Goal: Task Accomplishment & Management: Manage account settings

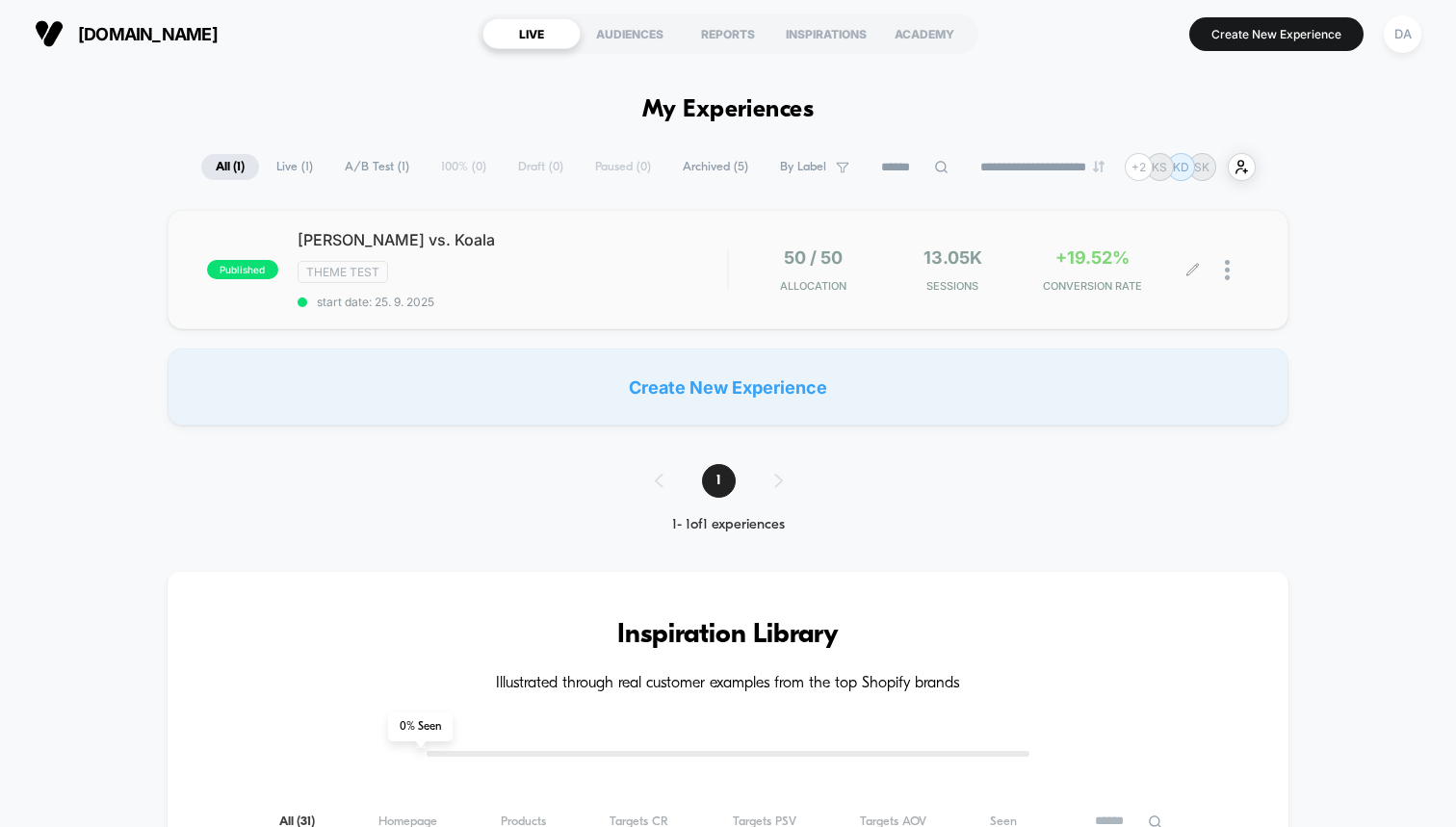
click at [721, 262] on div "Theme Test" at bounding box center [512, 271] width 429 height 22
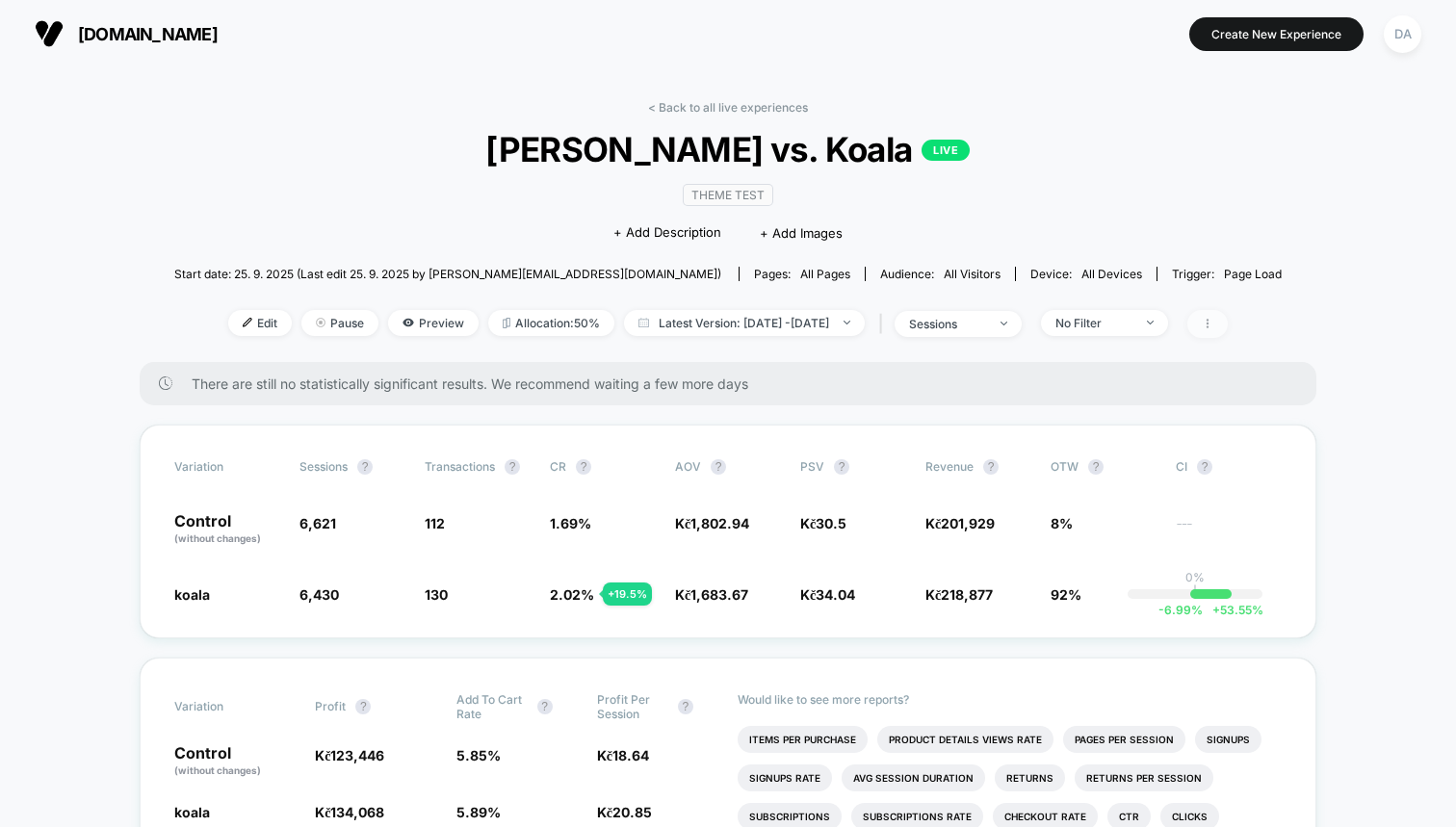
click at [1227, 333] on span at bounding box center [1206, 324] width 40 height 28
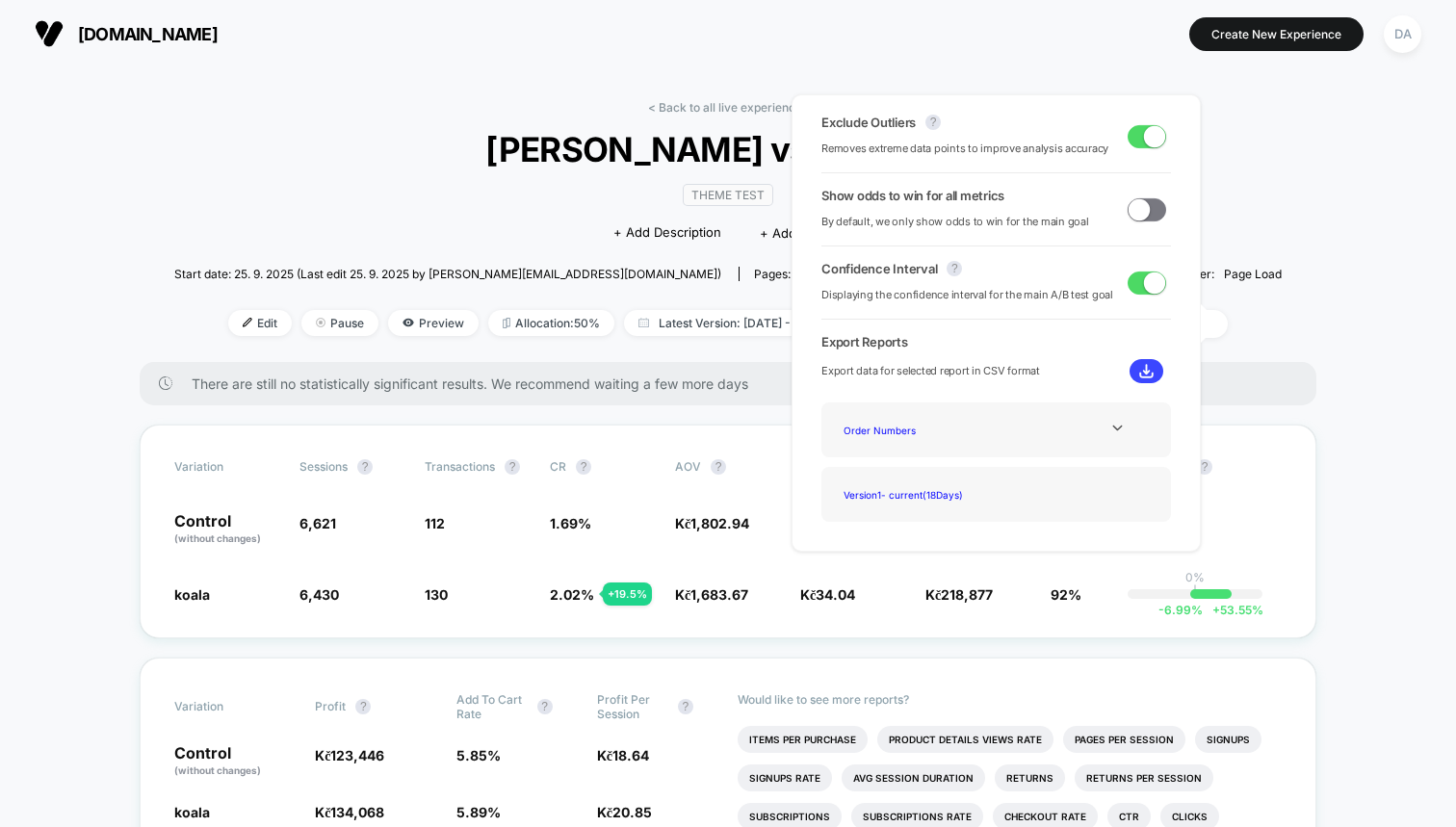
click at [1070, 486] on div "Version 1 - current ( 18 Days)" at bounding box center [995, 494] width 321 height 26
click at [917, 502] on div "Version 1 - current ( 18 Days)" at bounding box center [912, 494] width 154 height 26
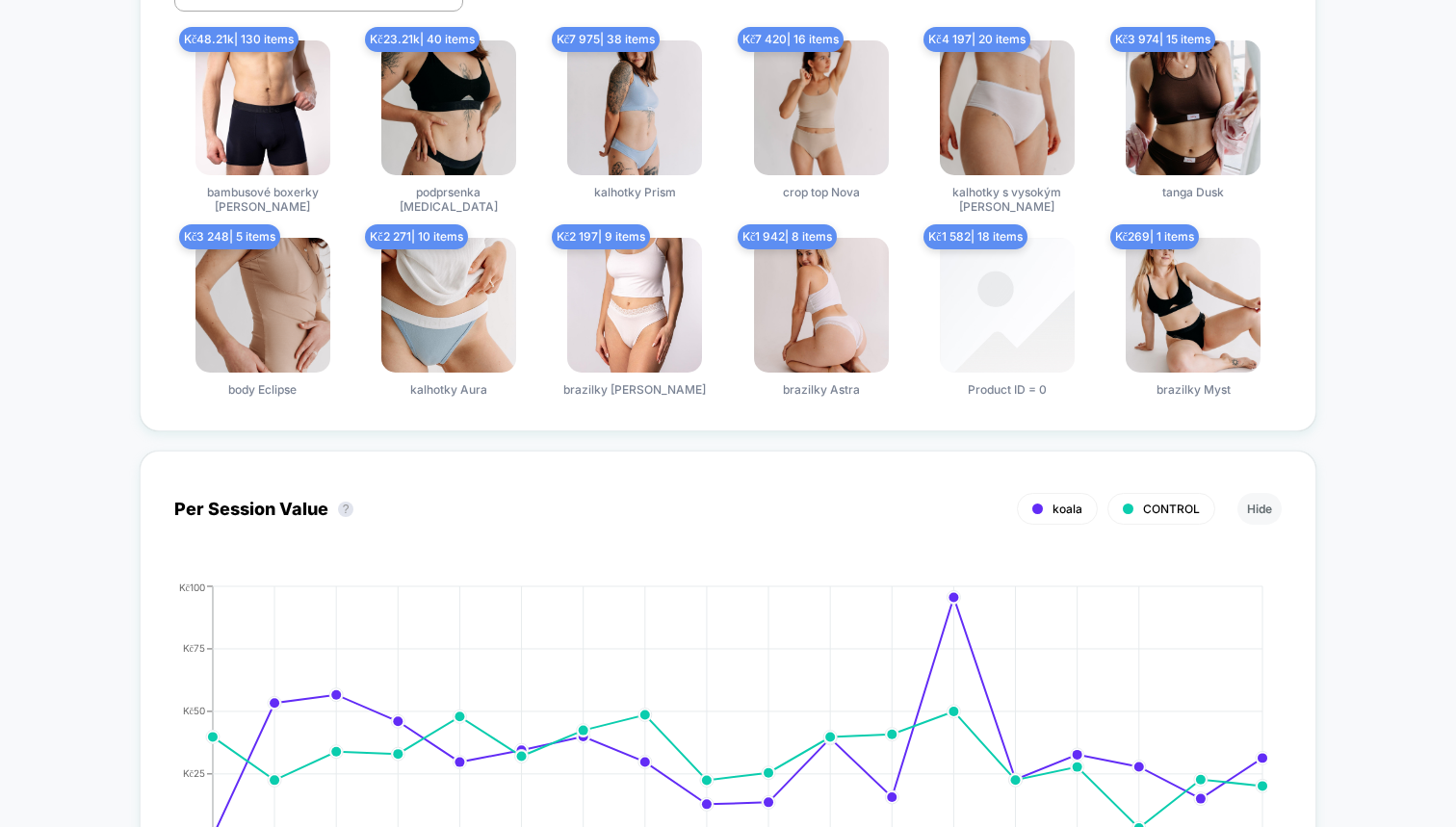
scroll to position [1416, 0]
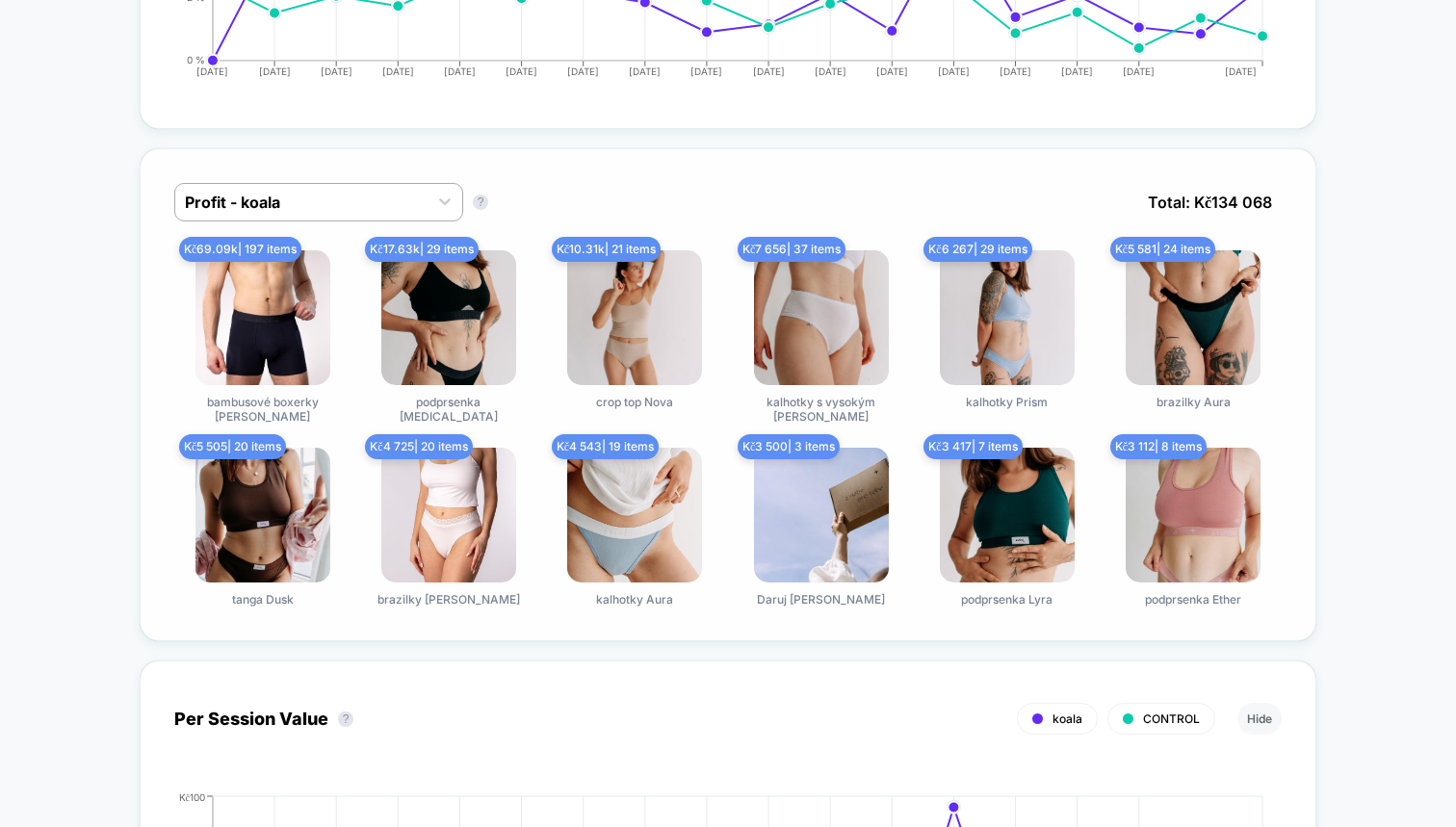
scroll to position [1188, 0]
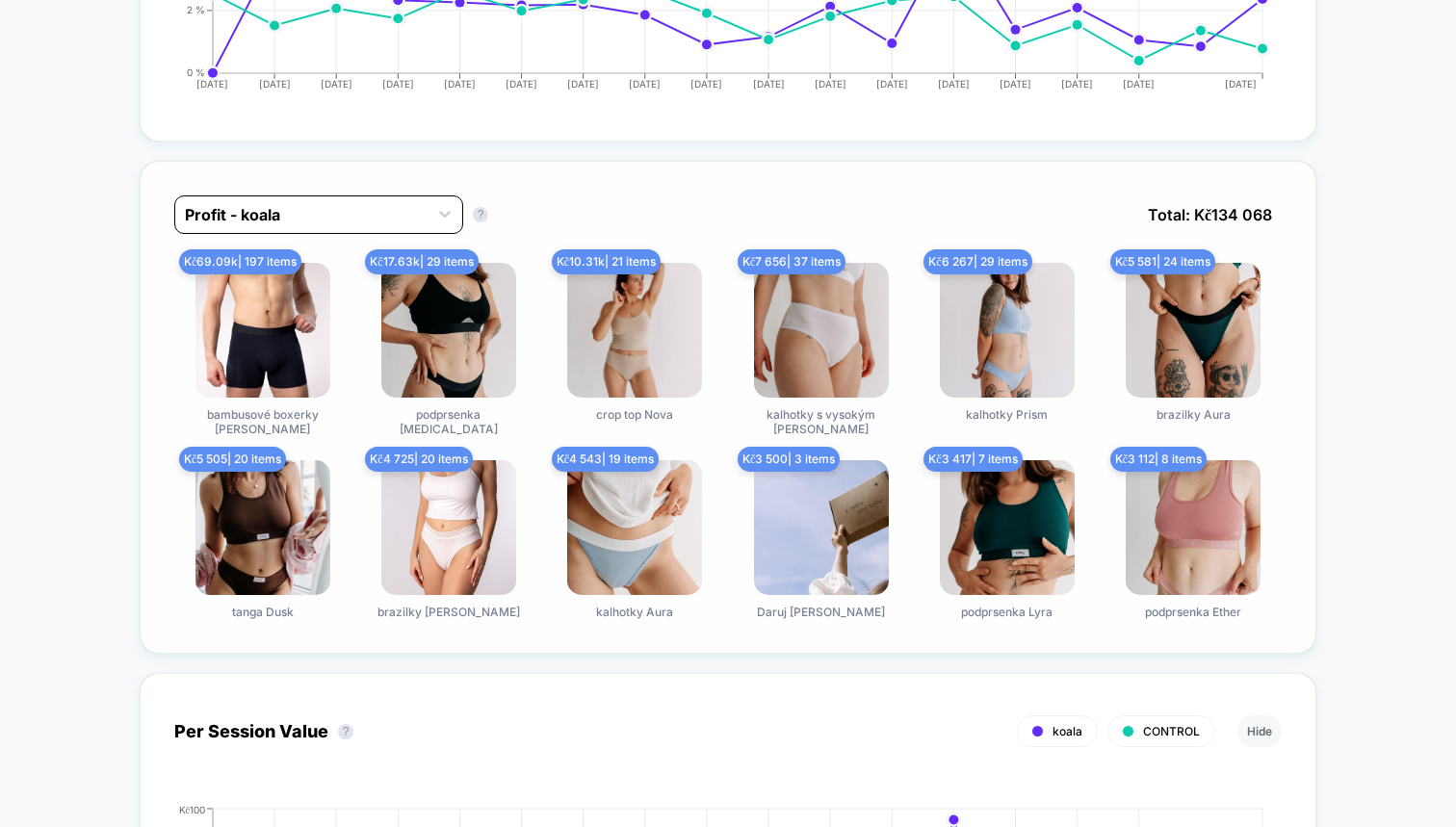
click at [422, 212] on div "Profit - koala" at bounding box center [302, 214] width 253 height 31
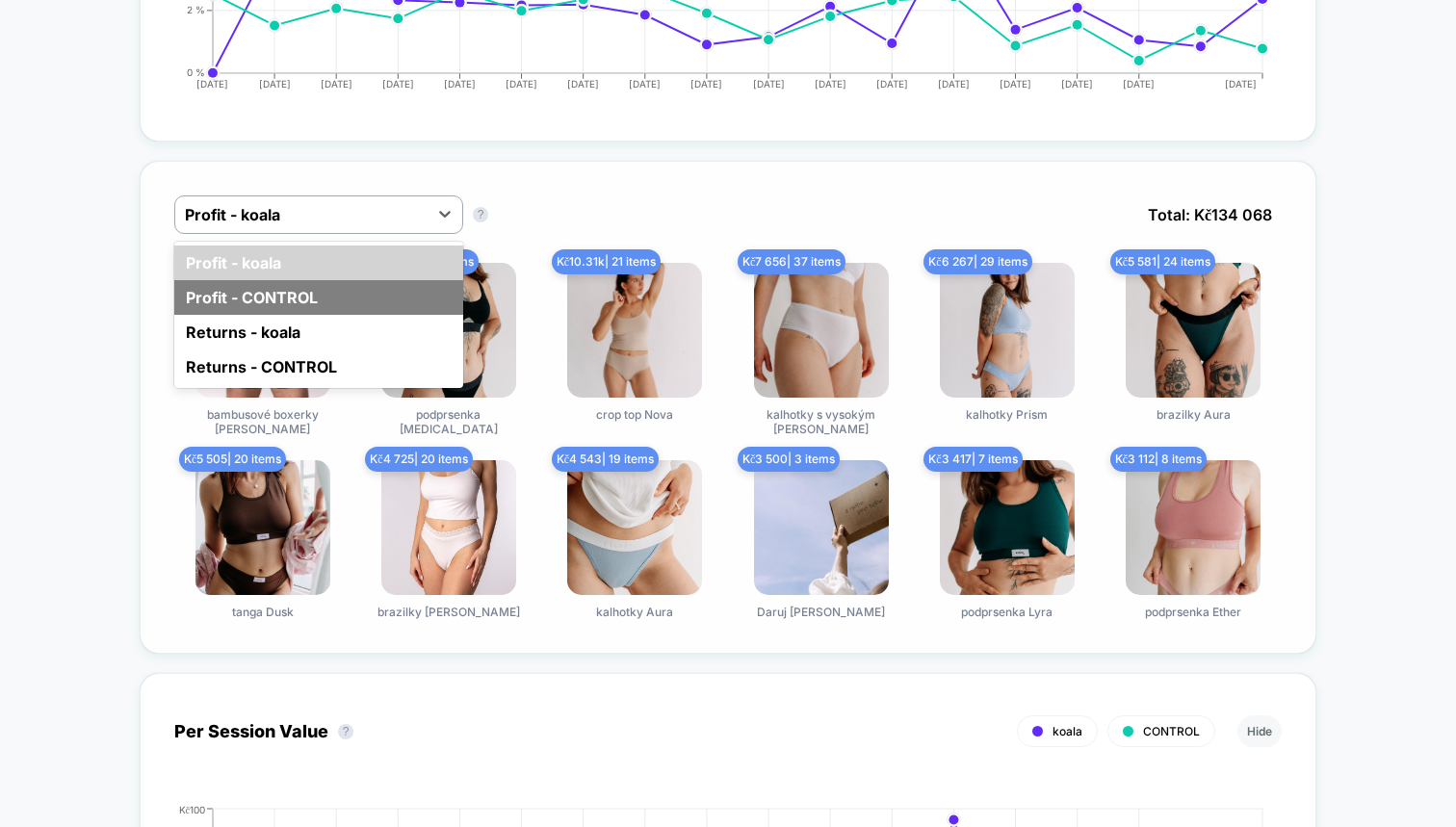
click at [387, 290] on div "Profit - CONTROL" at bounding box center [319, 297] width 289 height 35
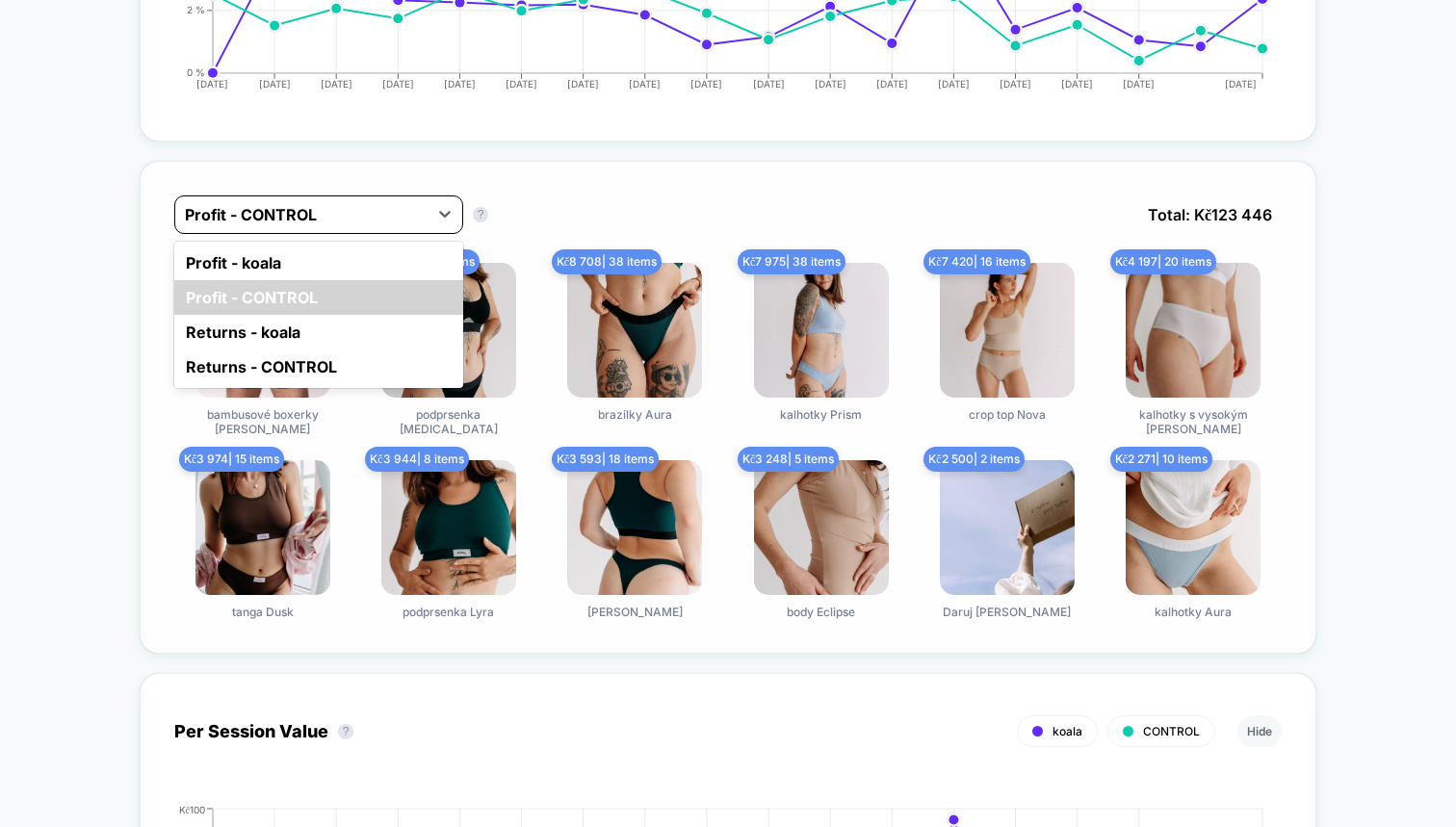
click at [408, 216] on div at bounding box center [301, 214] width 233 height 23
click at [393, 263] on div "Profit - koala" at bounding box center [319, 263] width 289 height 35
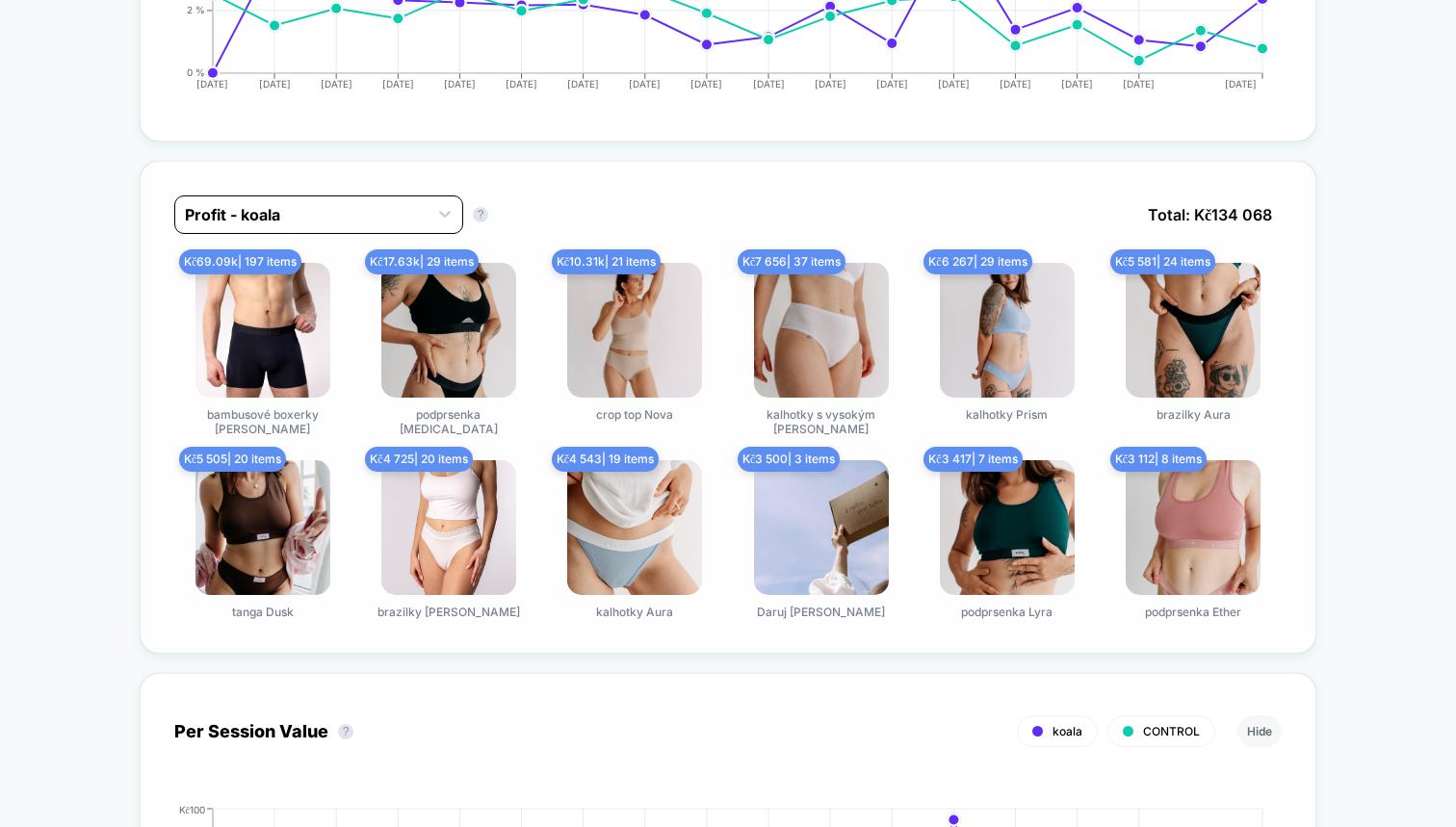
click at [400, 209] on div at bounding box center [301, 214] width 233 height 23
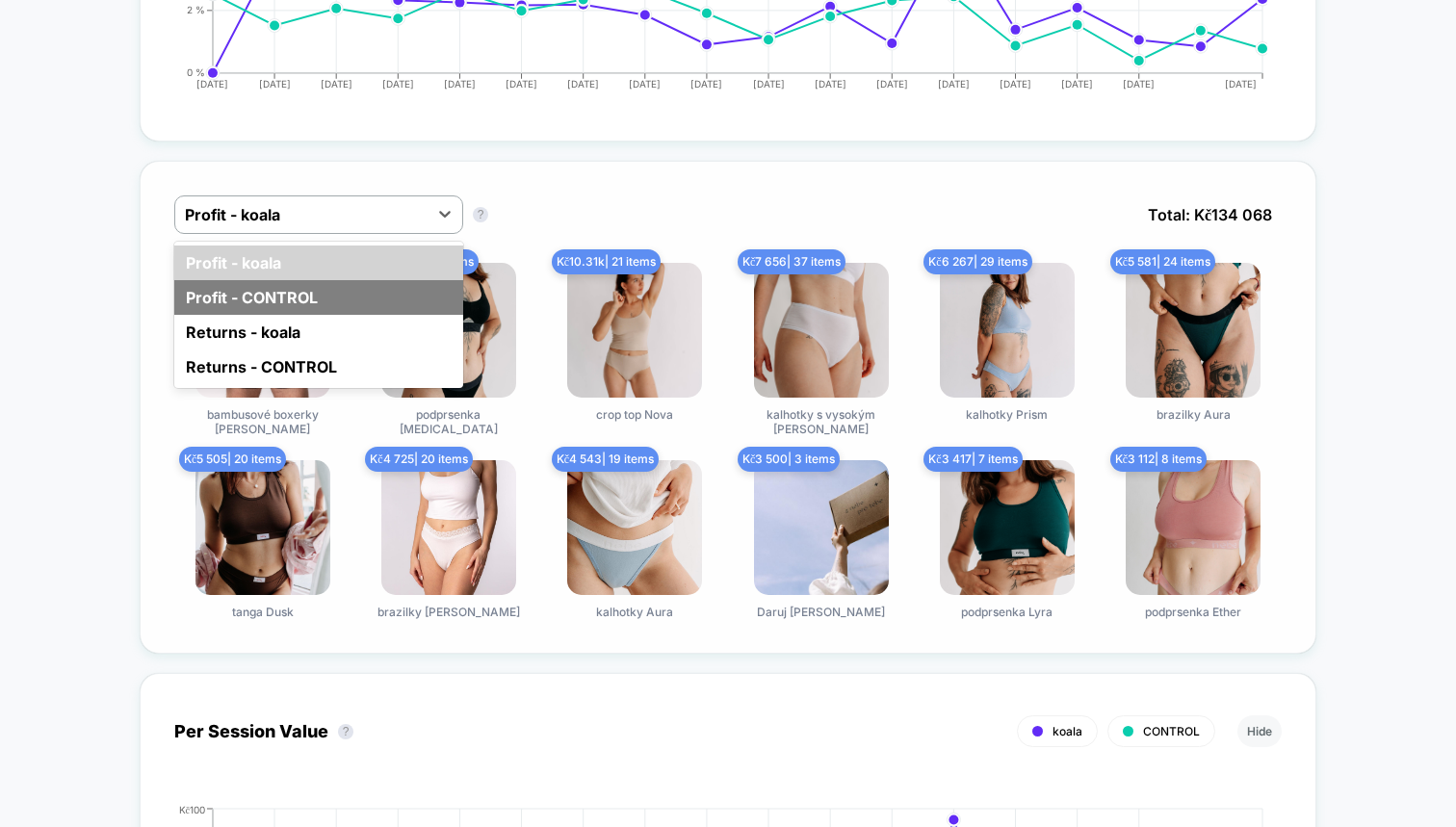
click at [389, 302] on div "Profit - CONTROL" at bounding box center [319, 297] width 289 height 35
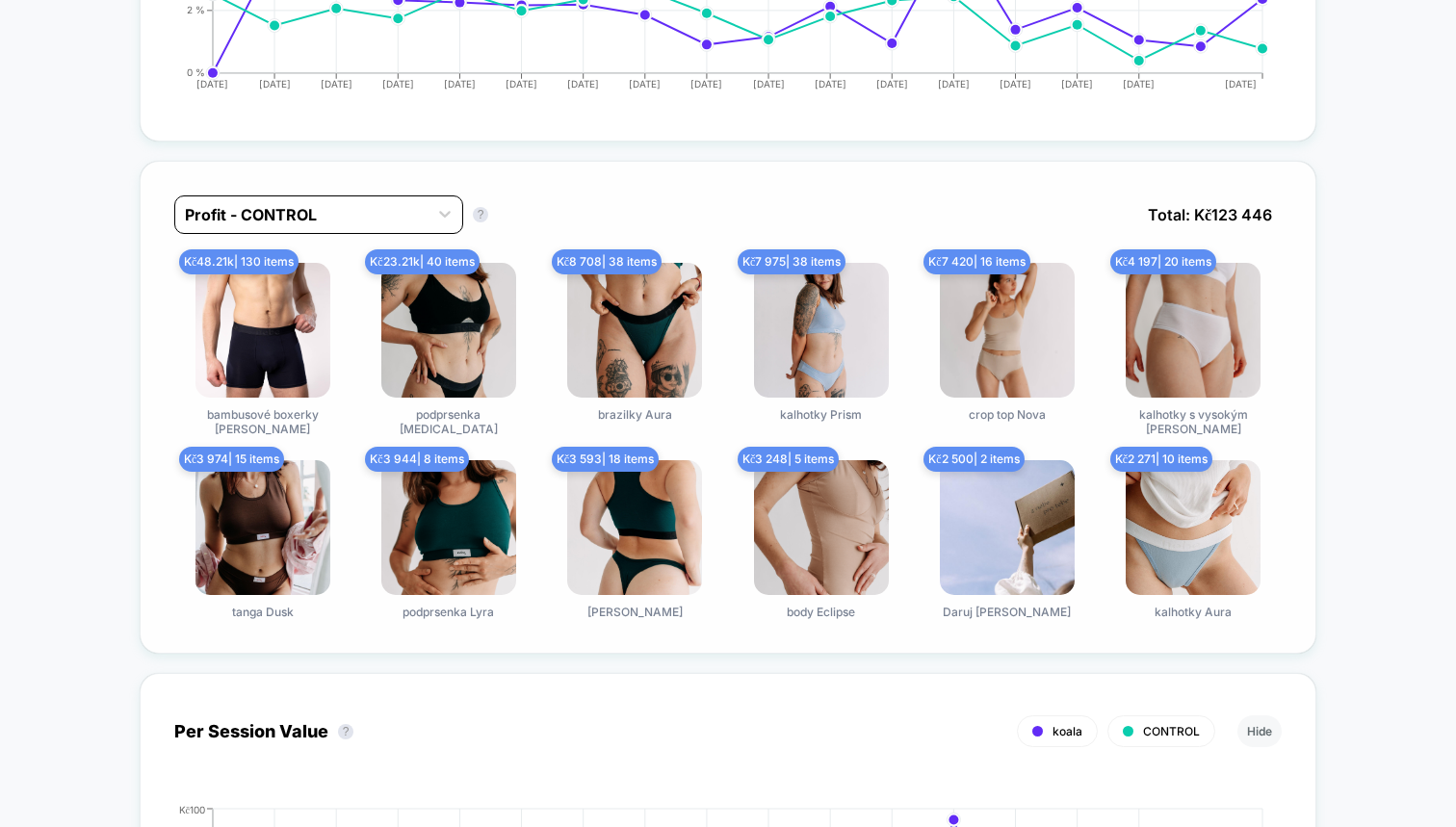
click at [395, 219] on div at bounding box center [301, 214] width 233 height 23
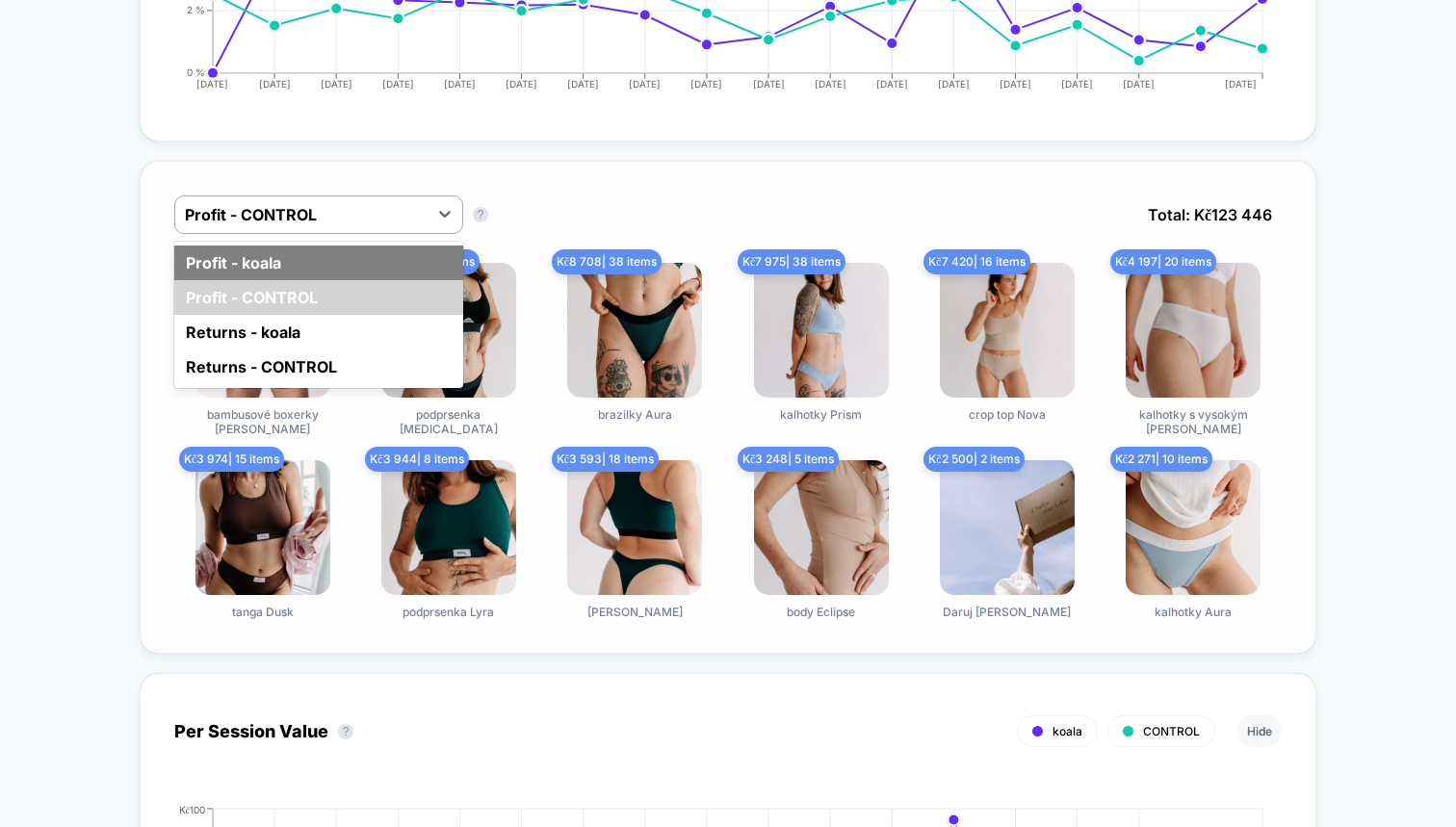
click at [384, 267] on div "Profit - koala" at bounding box center [319, 263] width 289 height 35
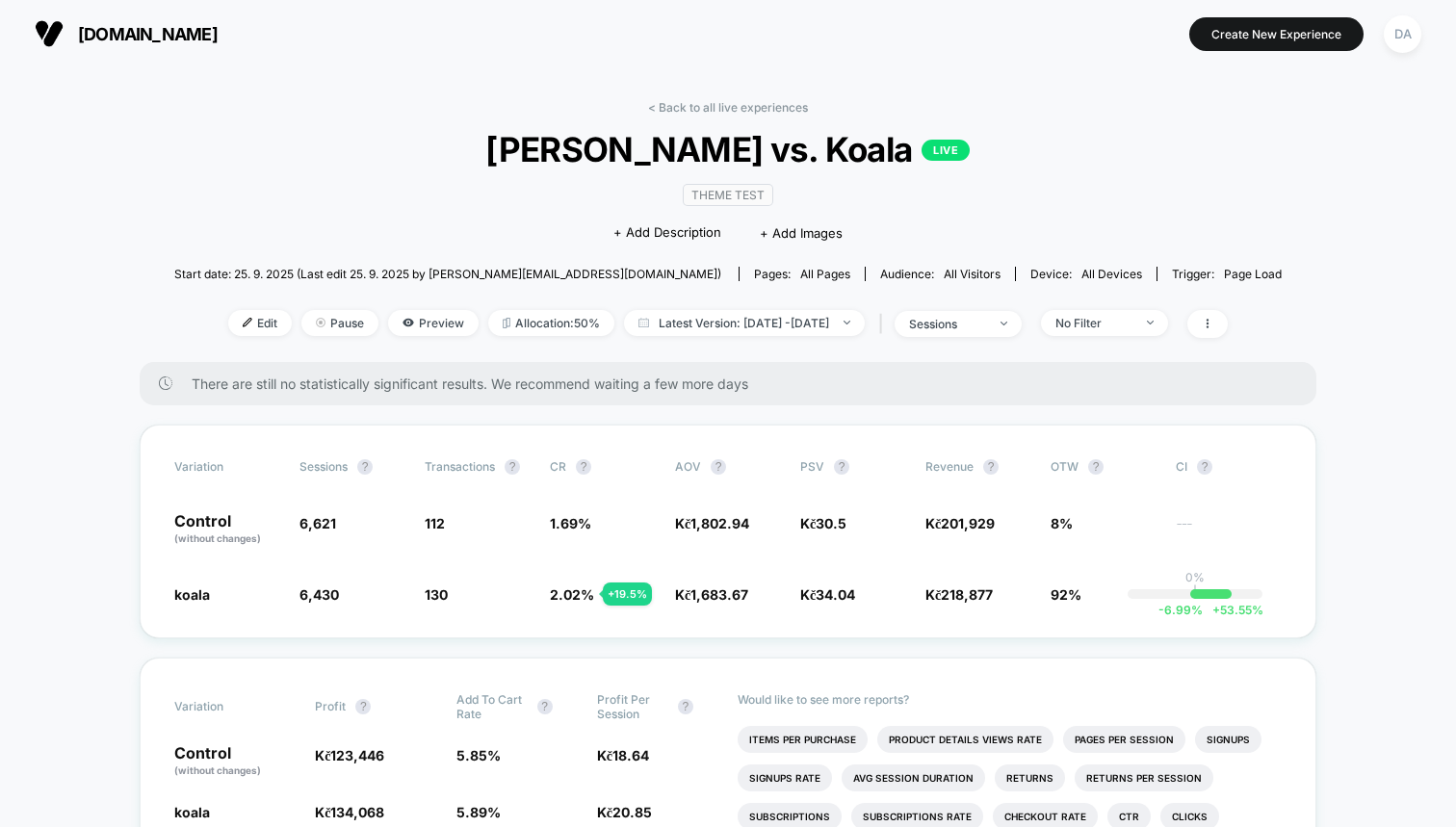
scroll to position [0, 0]
click at [1227, 331] on span at bounding box center [1206, 324] width 40 height 28
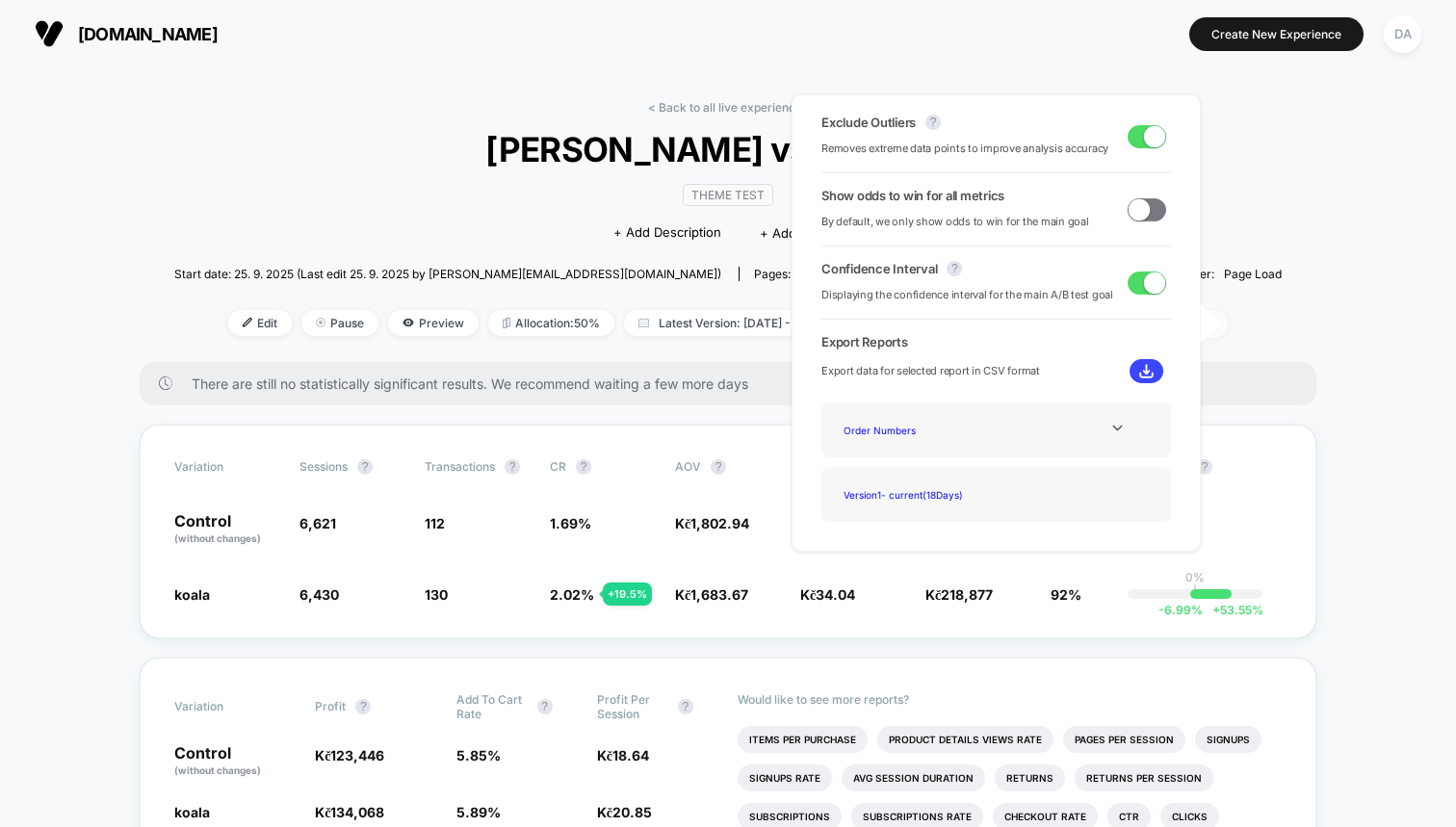
click at [1227, 332] on span at bounding box center [1206, 324] width 40 height 28
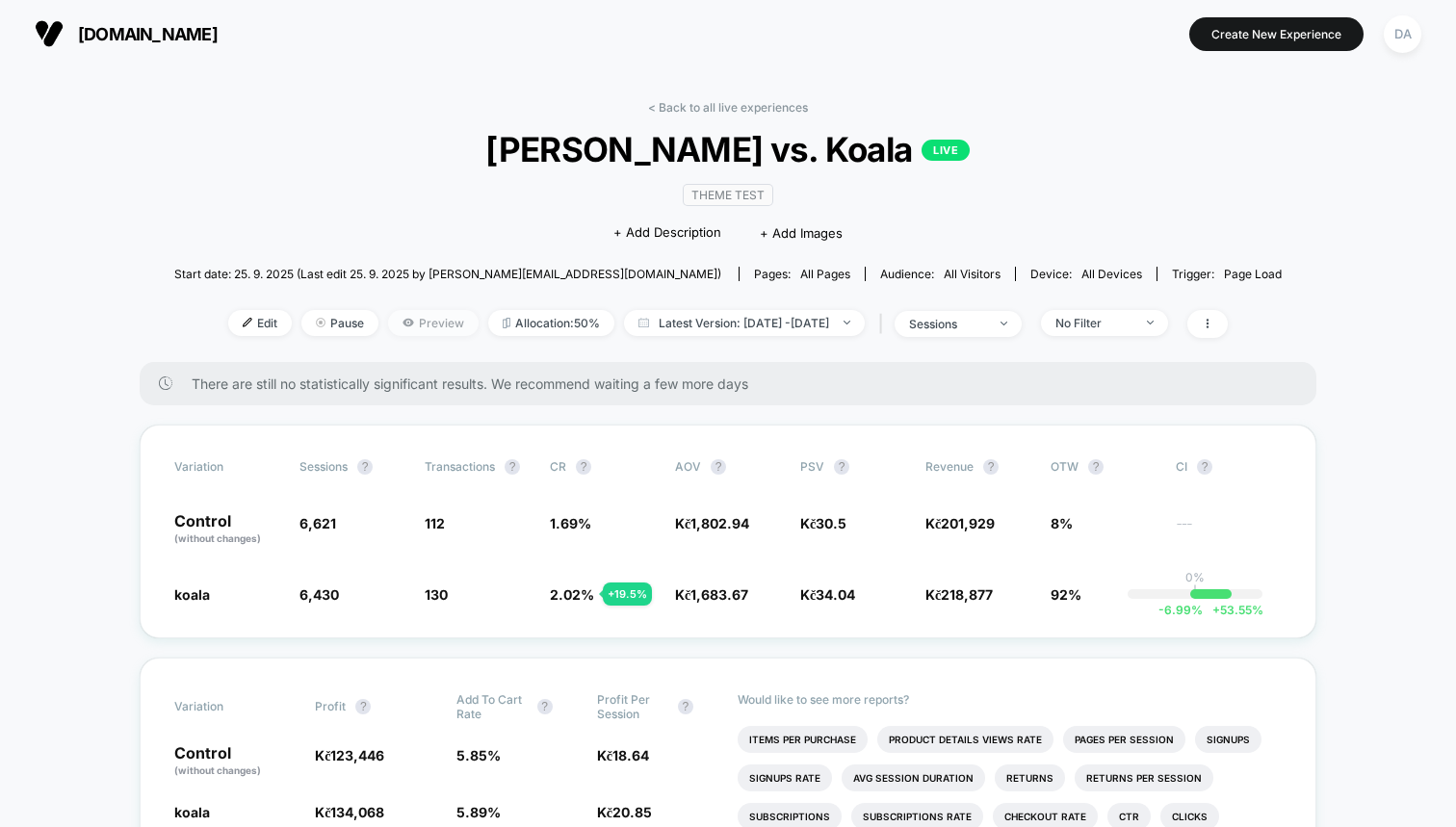
click at [388, 332] on span "Preview" at bounding box center [433, 323] width 91 height 26
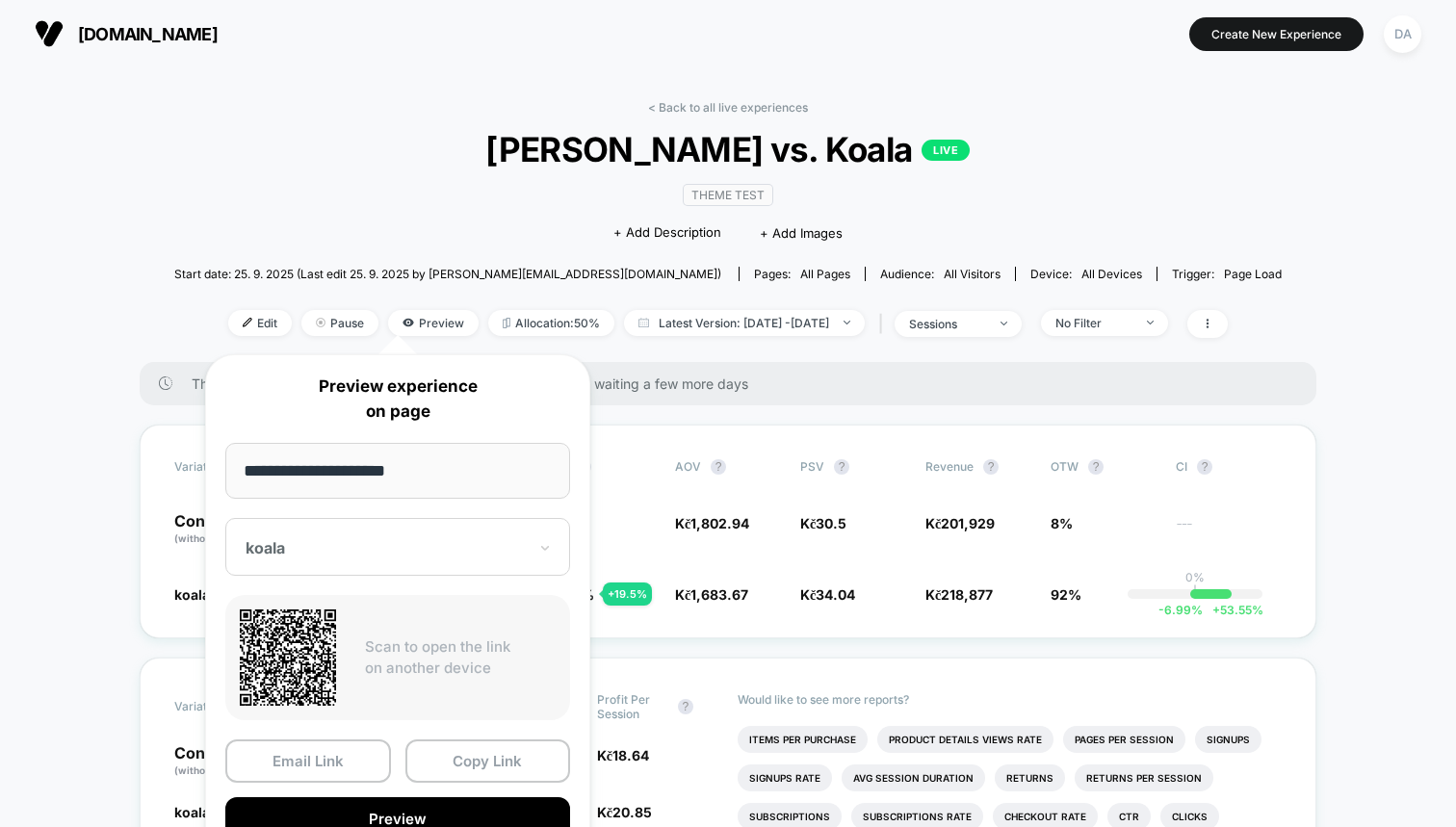
click at [309, 540] on div at bounding box center [386, 549] width 281 height 20
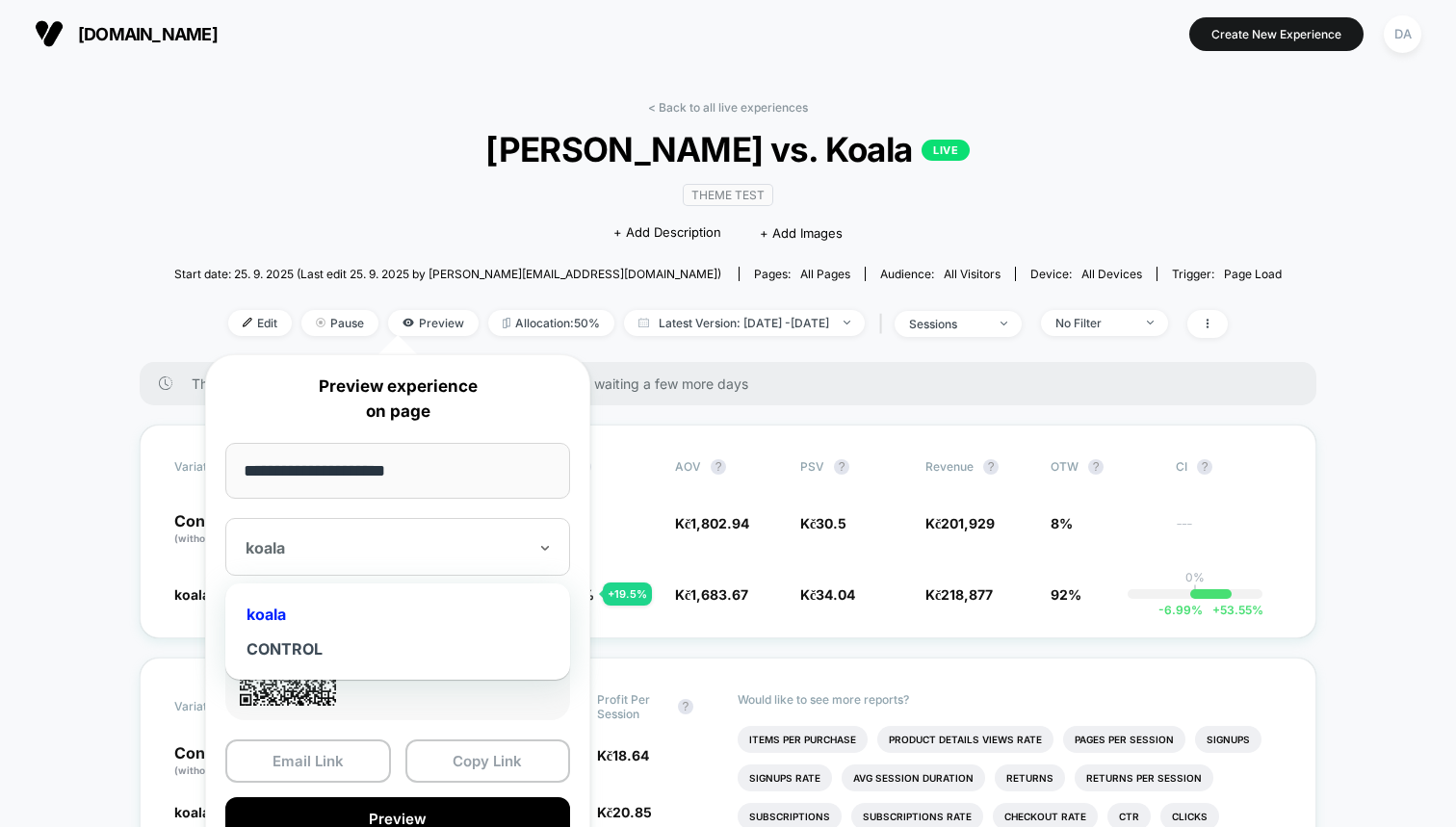
click at [309, 540] on div at bounding box center [386, 549] width 281 height 20
click at [303, 641] on div "CONTROL" at bounding box center [398, 648] width 326 height 35
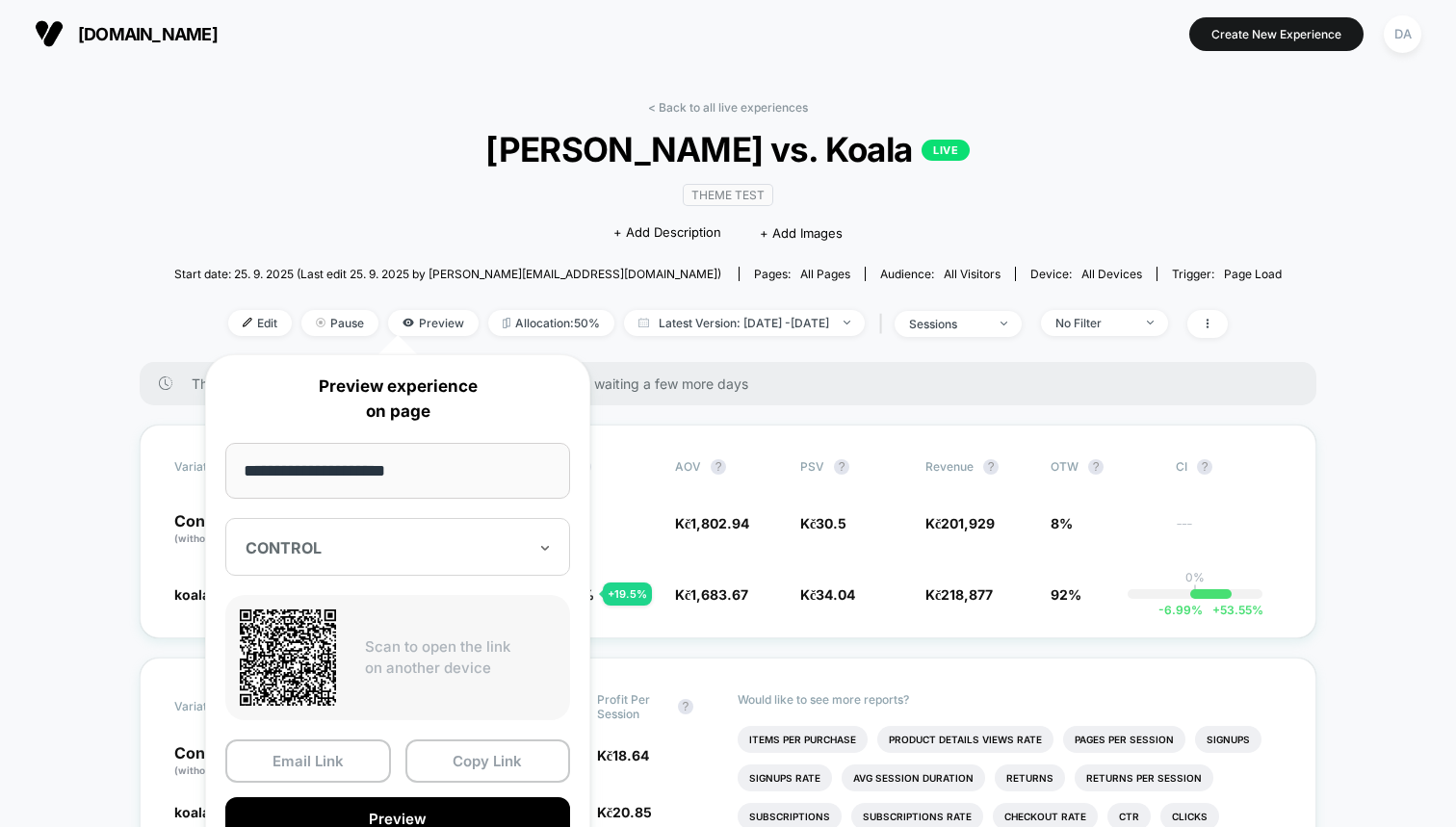
click at [343, 481] on input "**********" at bounding box center [397, 471] width 344 height 56
click at [301, 469] on input "**********" at bounding box center [397, 471] width 344 height 56
type input "**********"
click at [472, 745] on button "Copy Link" at bounding box center [488, 762] width 166 height 43
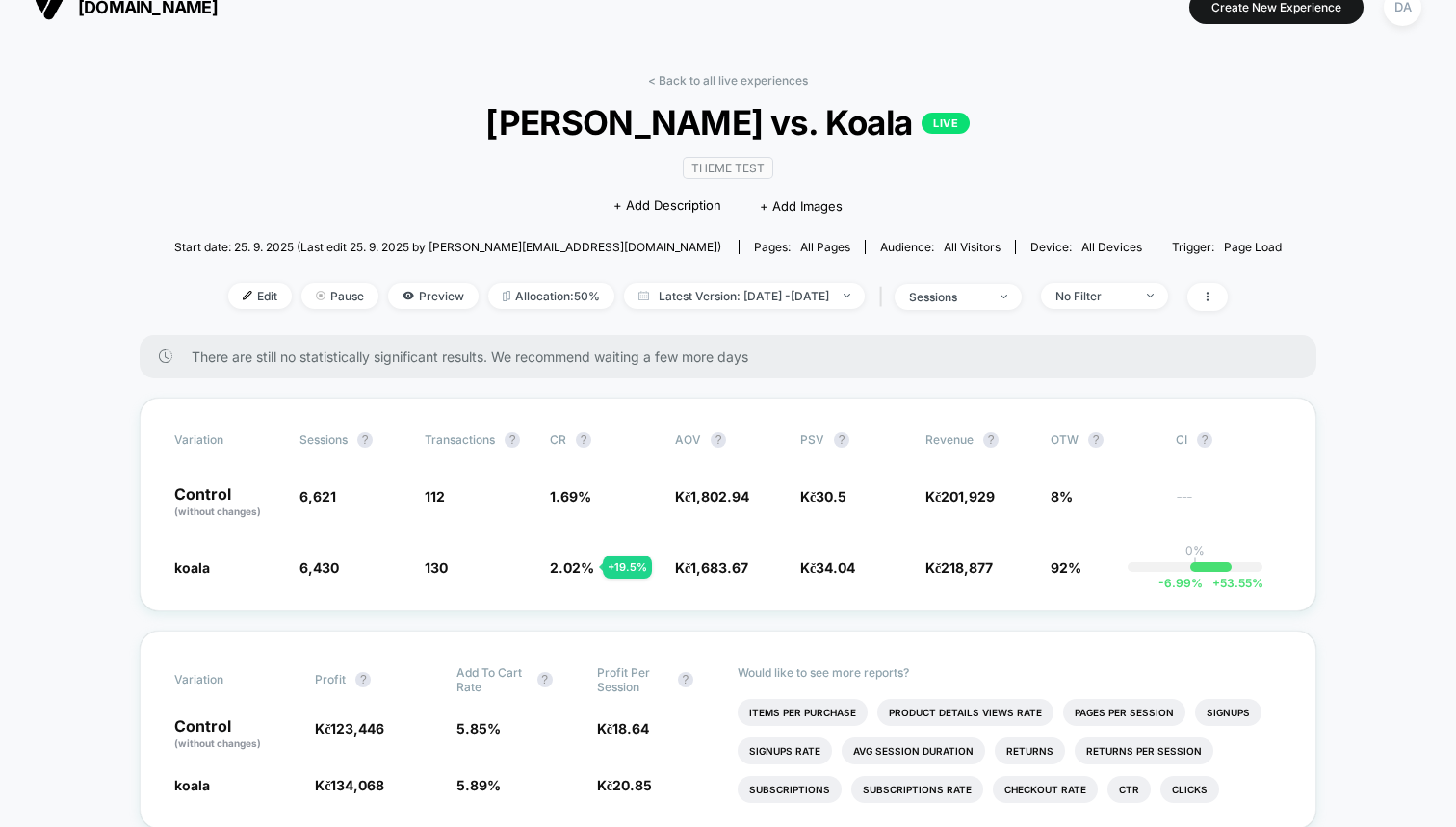
scroll to position [20, 0]
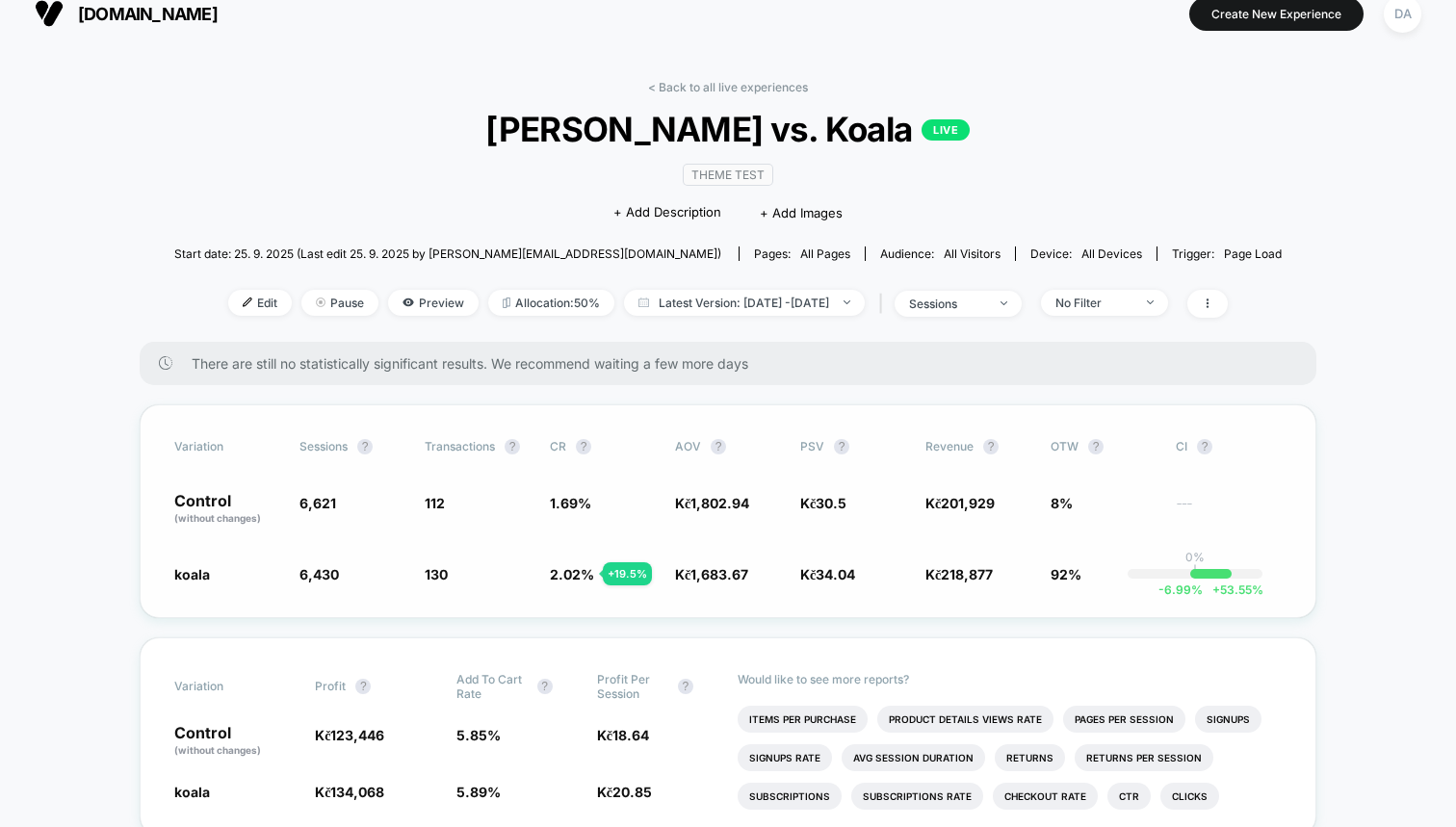
click at [1201, 575] on div "-6.99 % + 53.55 %" at bounding box center [1210, 574] width 41 height 10
click at [1227, 303] on span at bounding box center [1206, 304] width 40 height 28
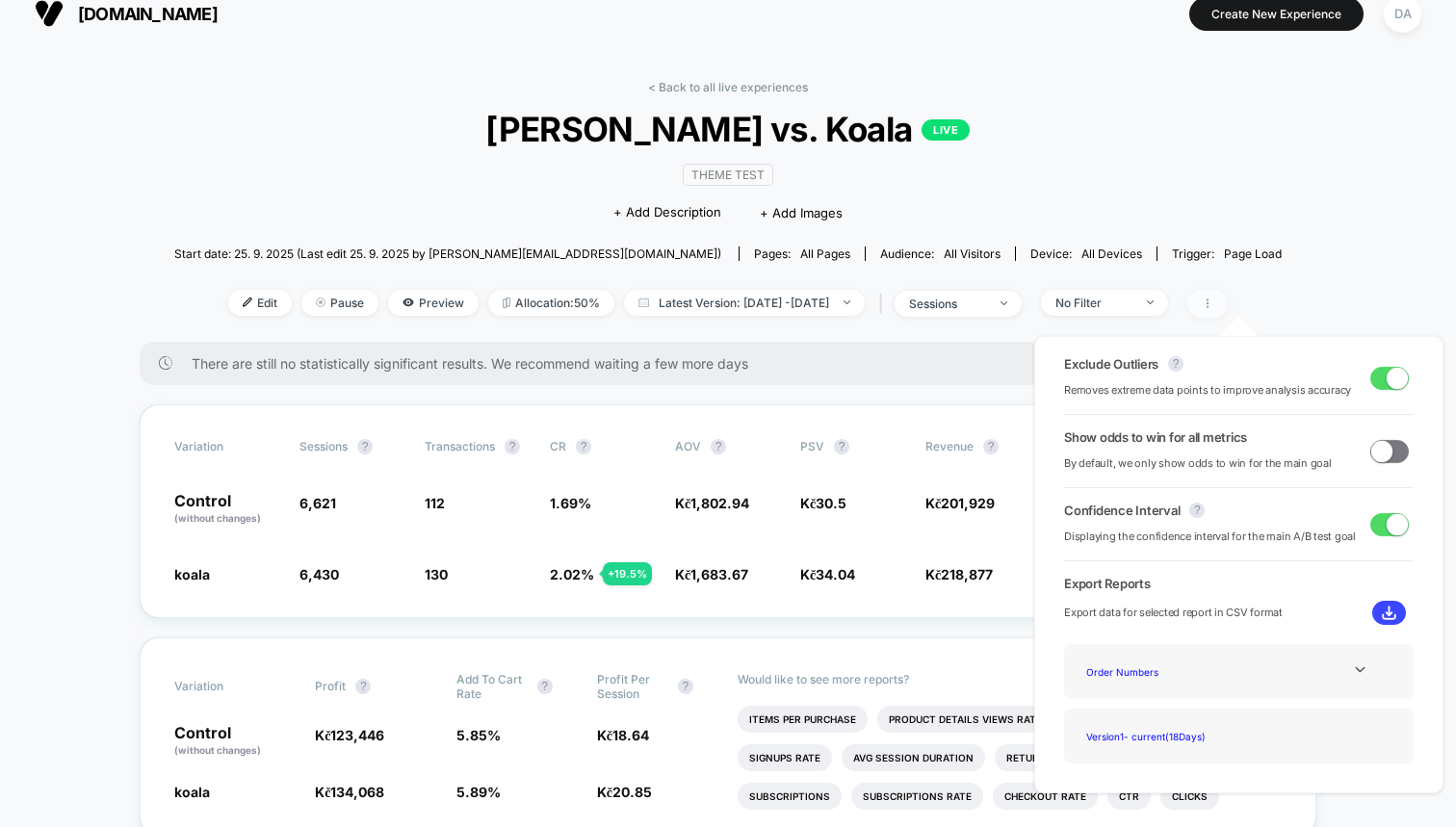
click at [1227, 304] on span at bounding box center [1206, 304] width 40 height 28
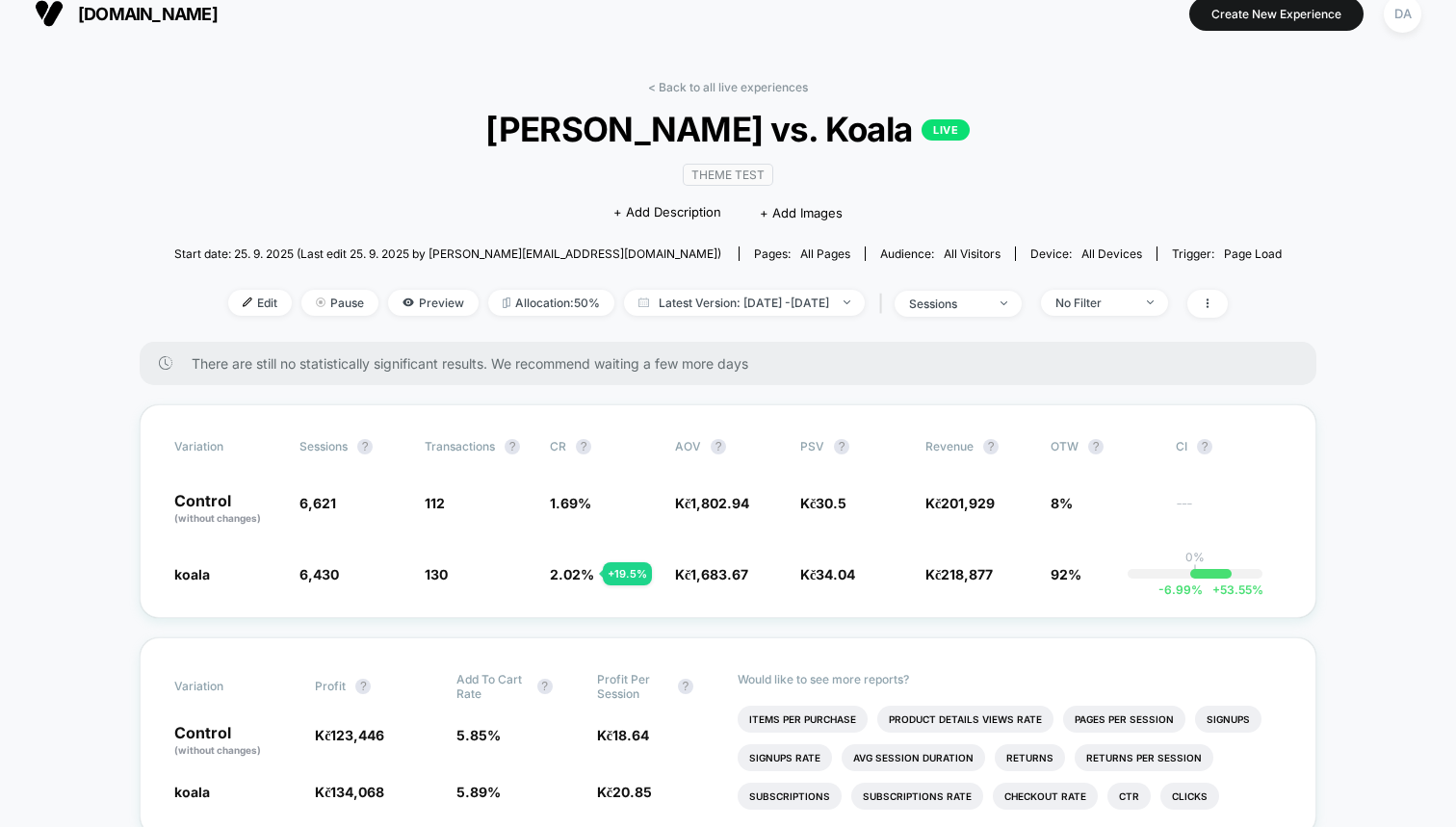
click at [1208, 301] on icon at bounding box center [1207, 304] width 2 height 10
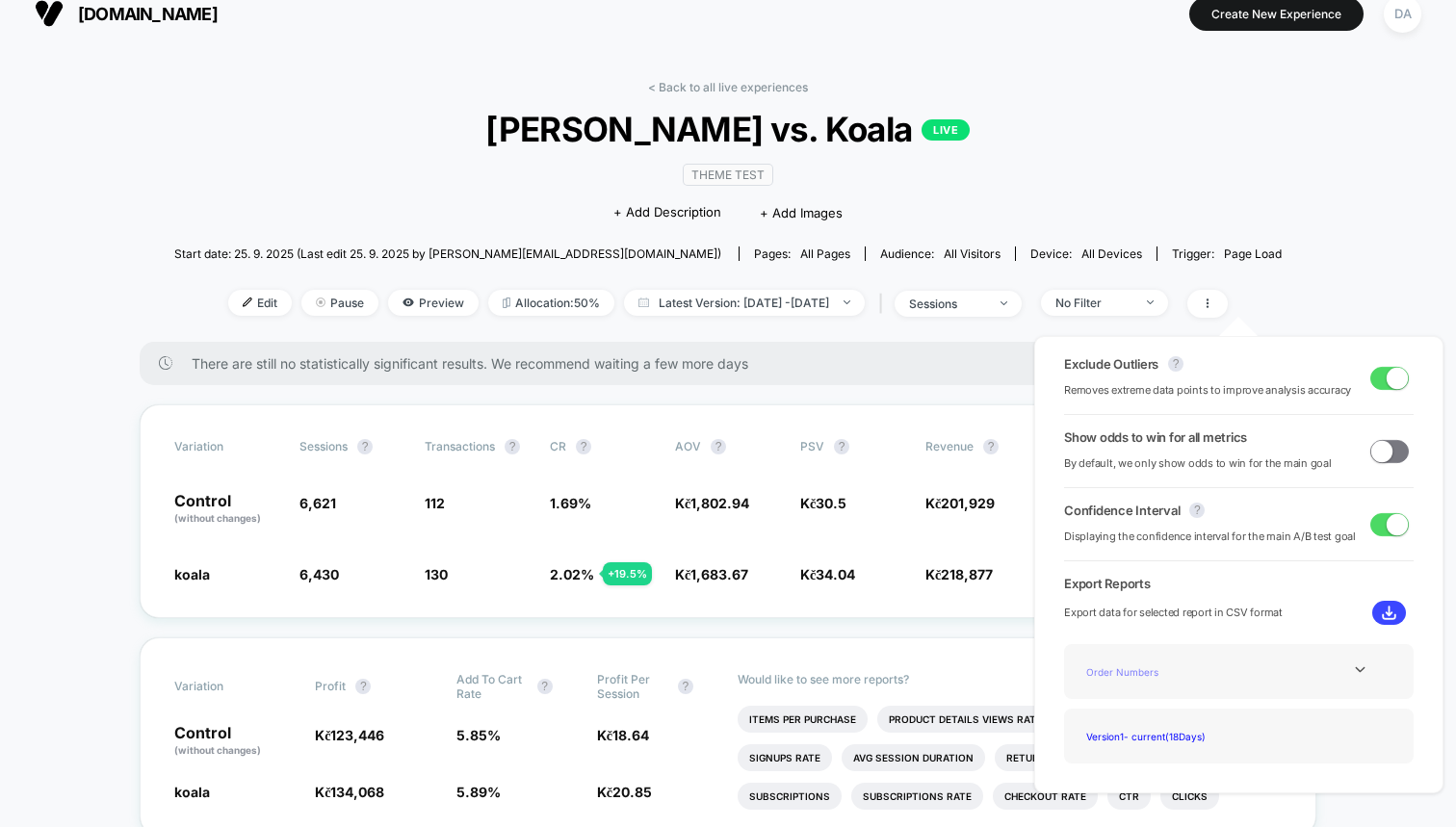
click at [1210, 664] on div "Order Numbers" at bounding box center [1155, 672] width 154 height 26
click at [1337, 671] on div at bounding box center [1359, 669] width 78 height 15
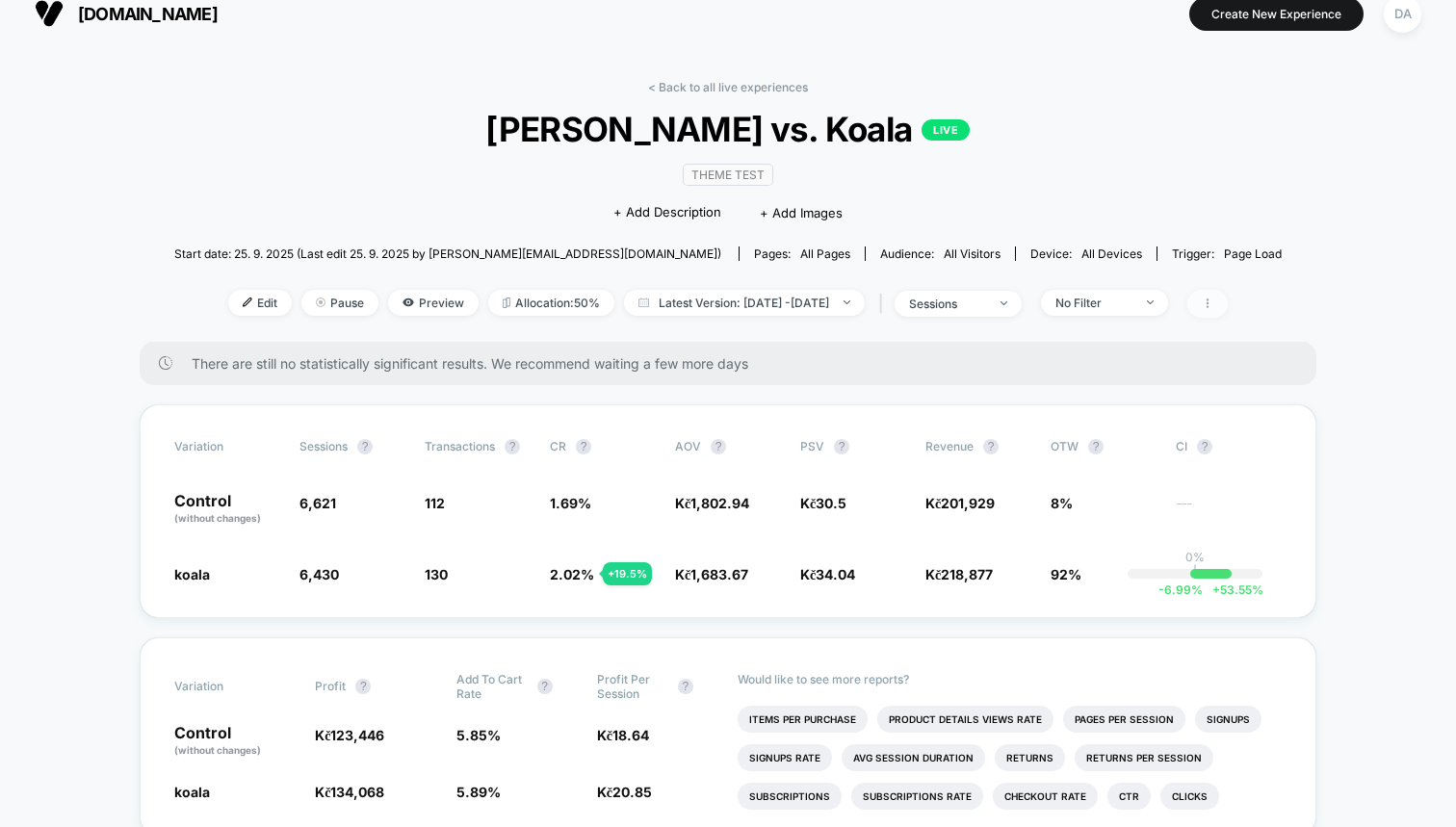
click at [1227, 304] on span at bounding box center [1206, 304] width 40 height 28
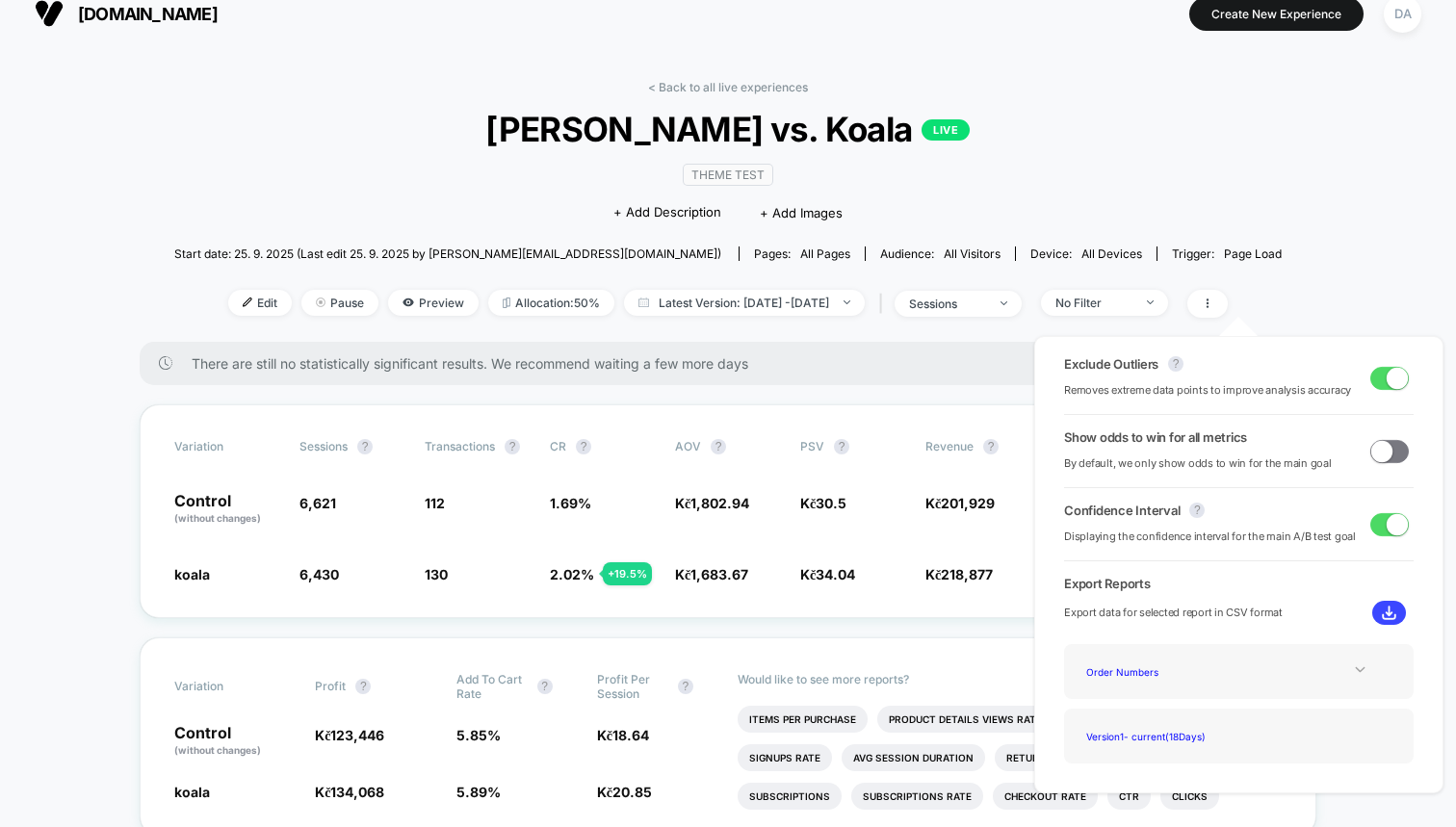
click at [1352, 672] on icon at bounding box center [1359, 669] width 15 height 15
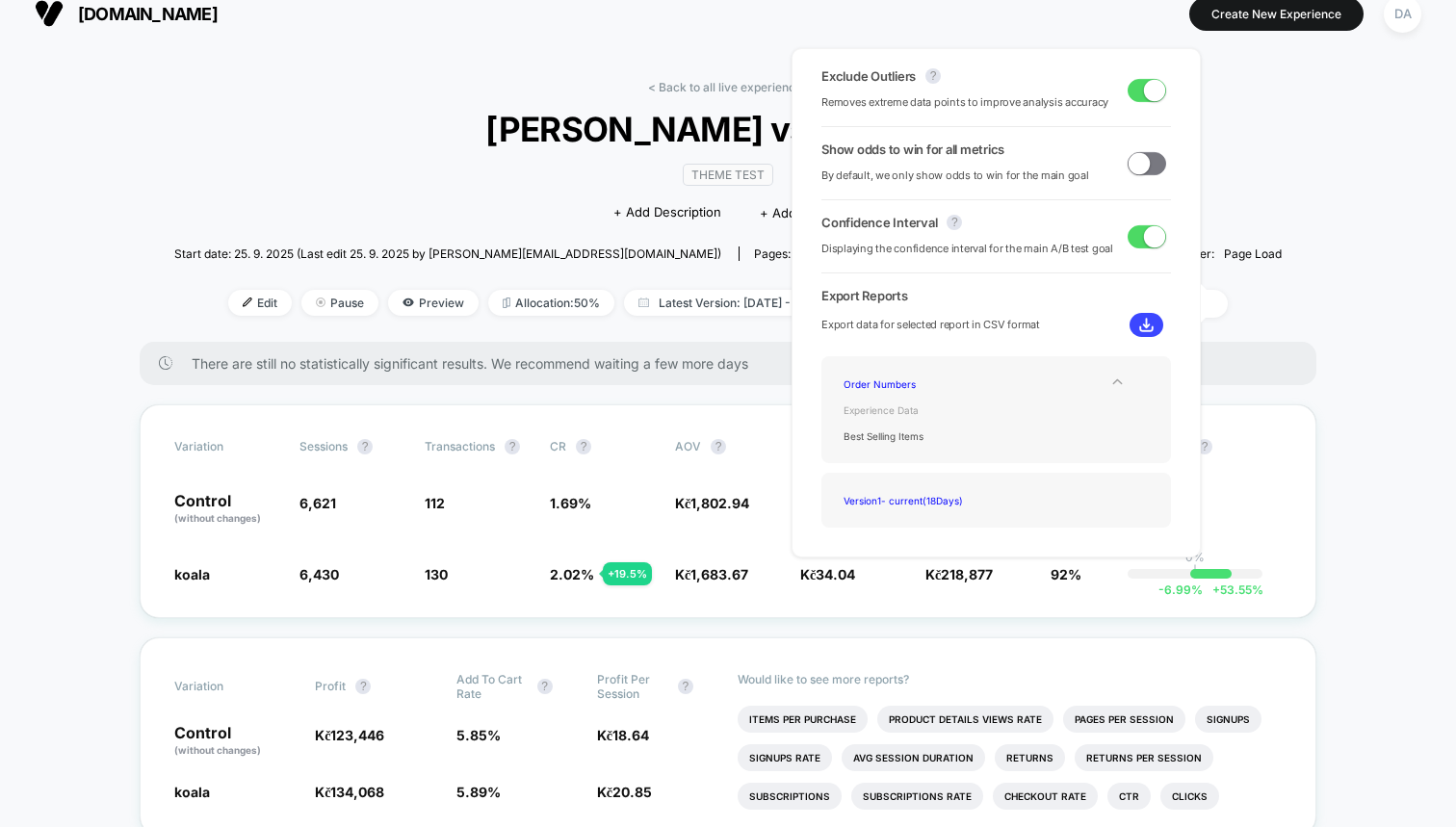
click at [895, 408] on div "Experience Data" at bounding box center [912, 410] width 154 height 26
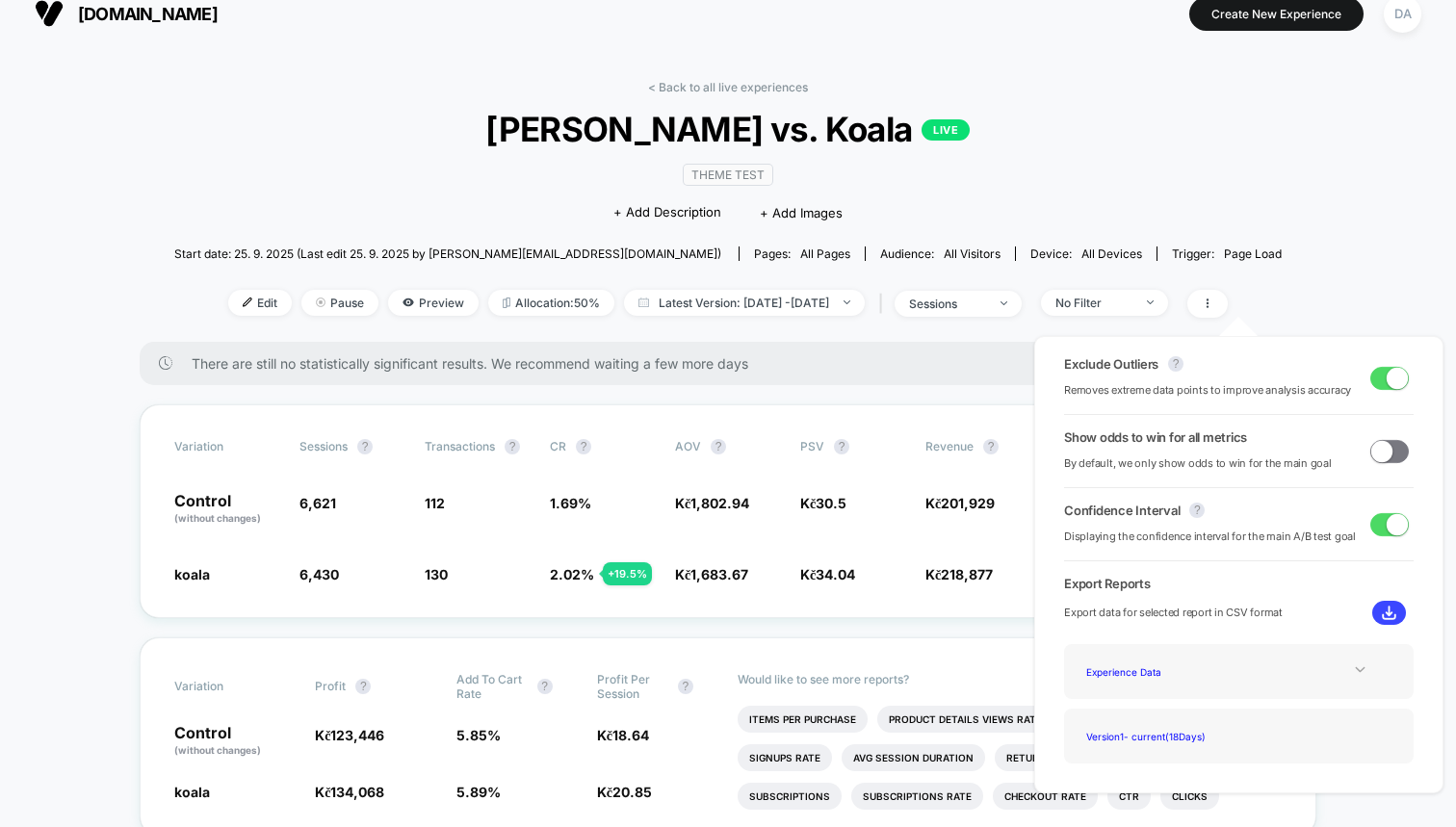
click at [1345, 674] on div at bounding box center [1359, 669] width 78 height 15
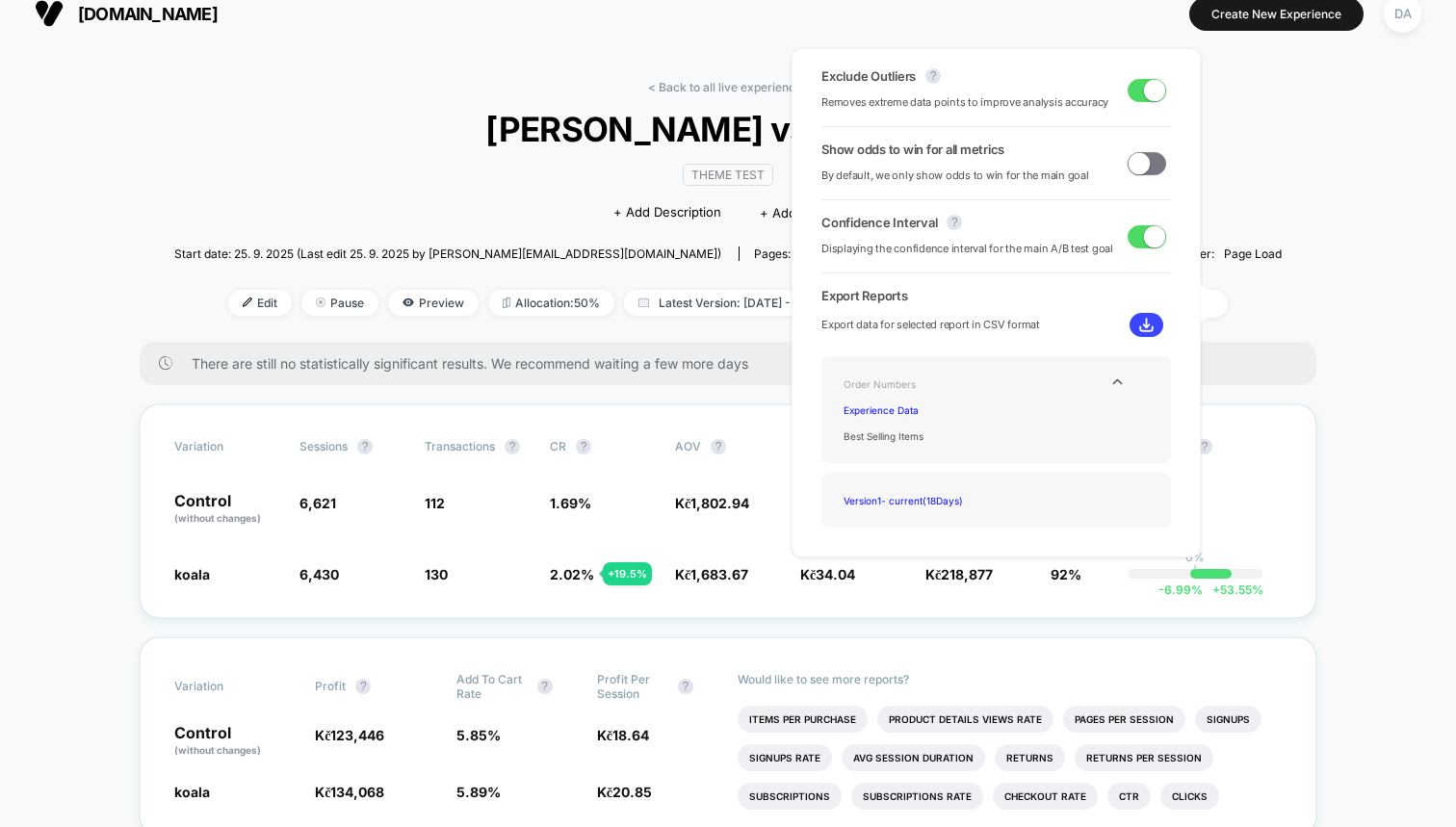
click at [886, 382] on div "Order Numbers" at bounding box center [912, 384] width 154 height 26
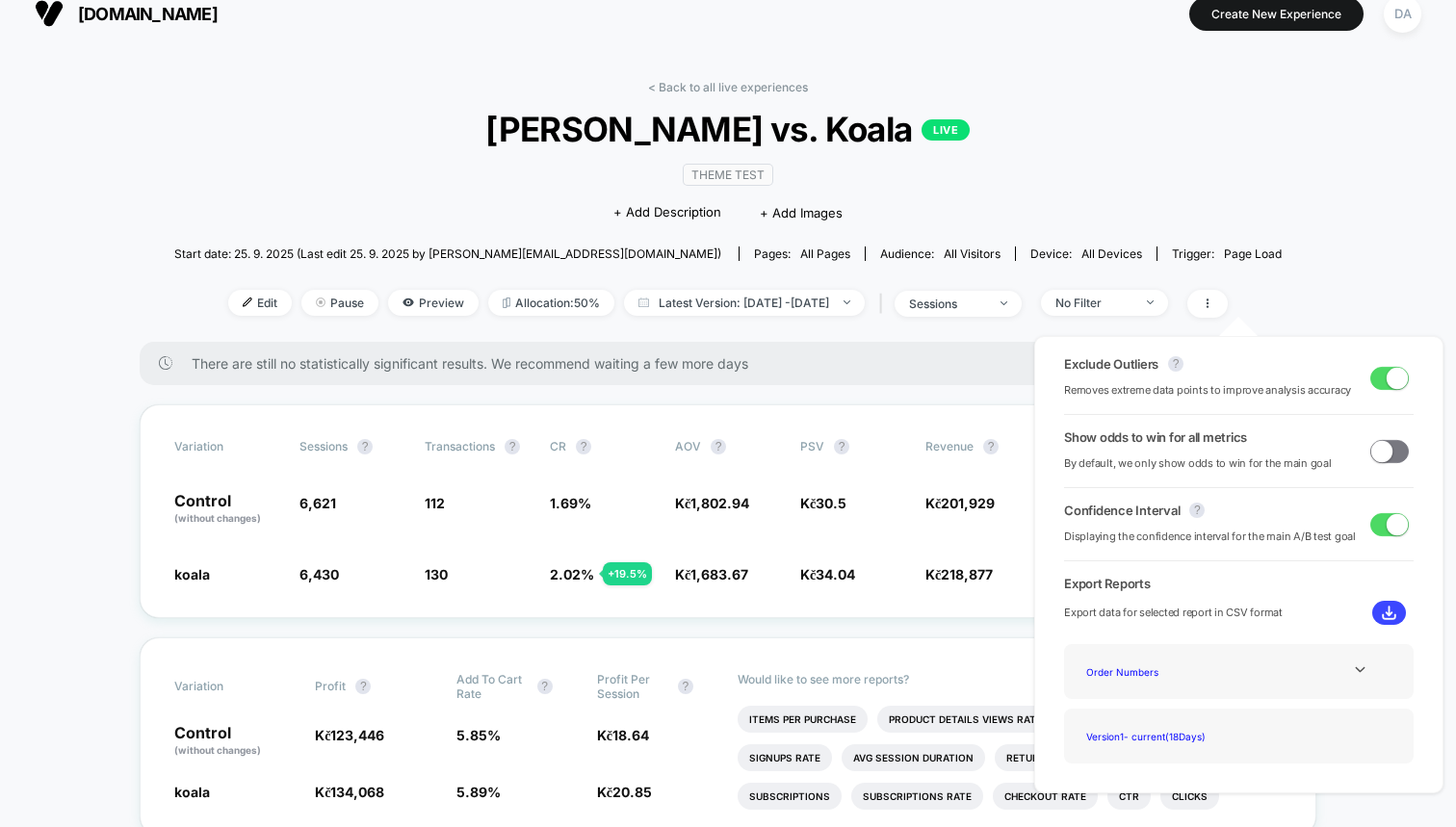
click at [1254, 233] on div "< Back to all live experiences [PERSON_NAME] vs. Koala LIVE Theme Test Click to…" at bounding box center [728, 210] width 1107 height 262
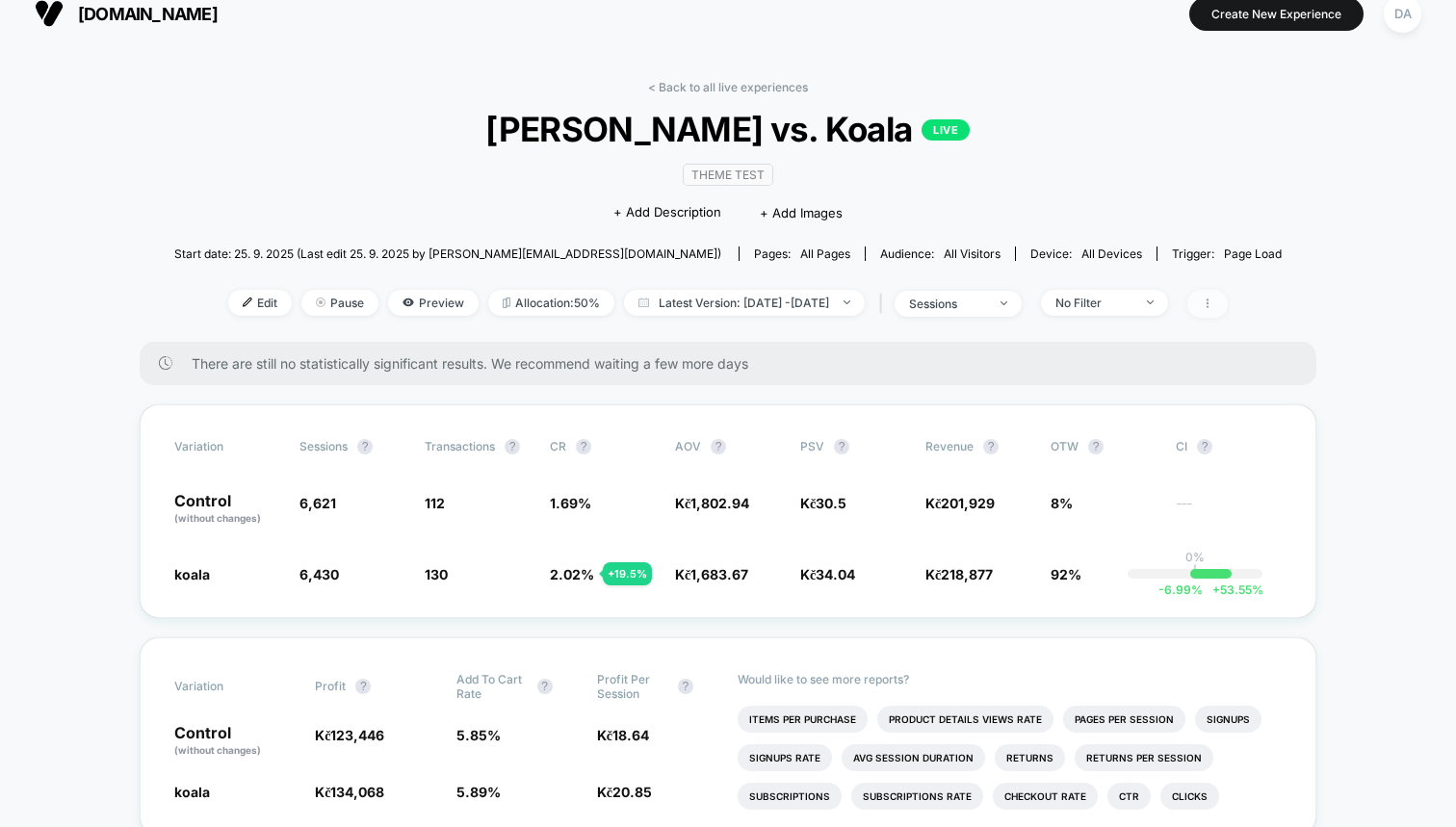
click at [1227, 311] on span at bounding box center [1206, 304] width 40 height 28
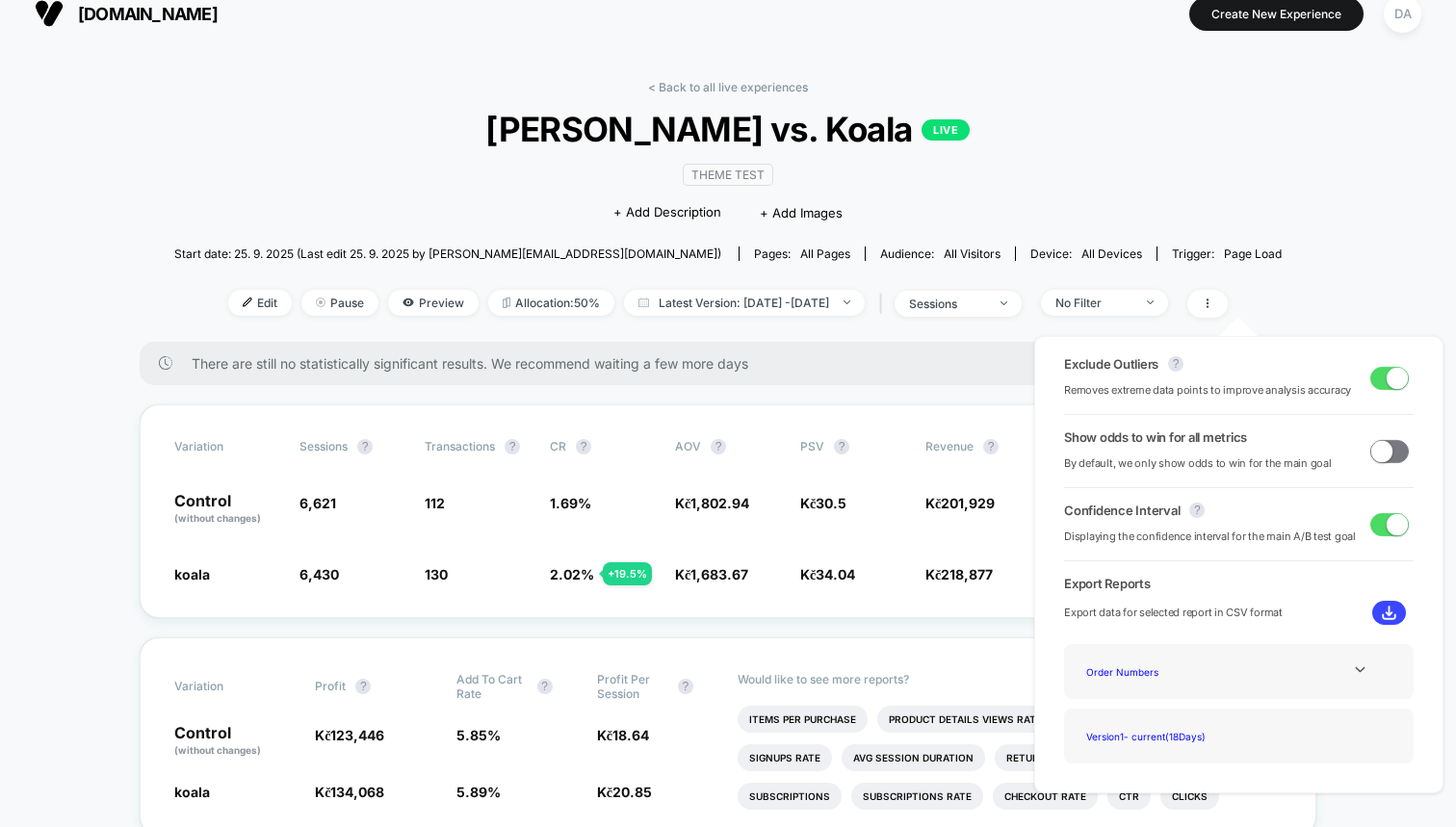
click at [1383, 458] on span at bounding box center [1381, 450] width 21 height 21
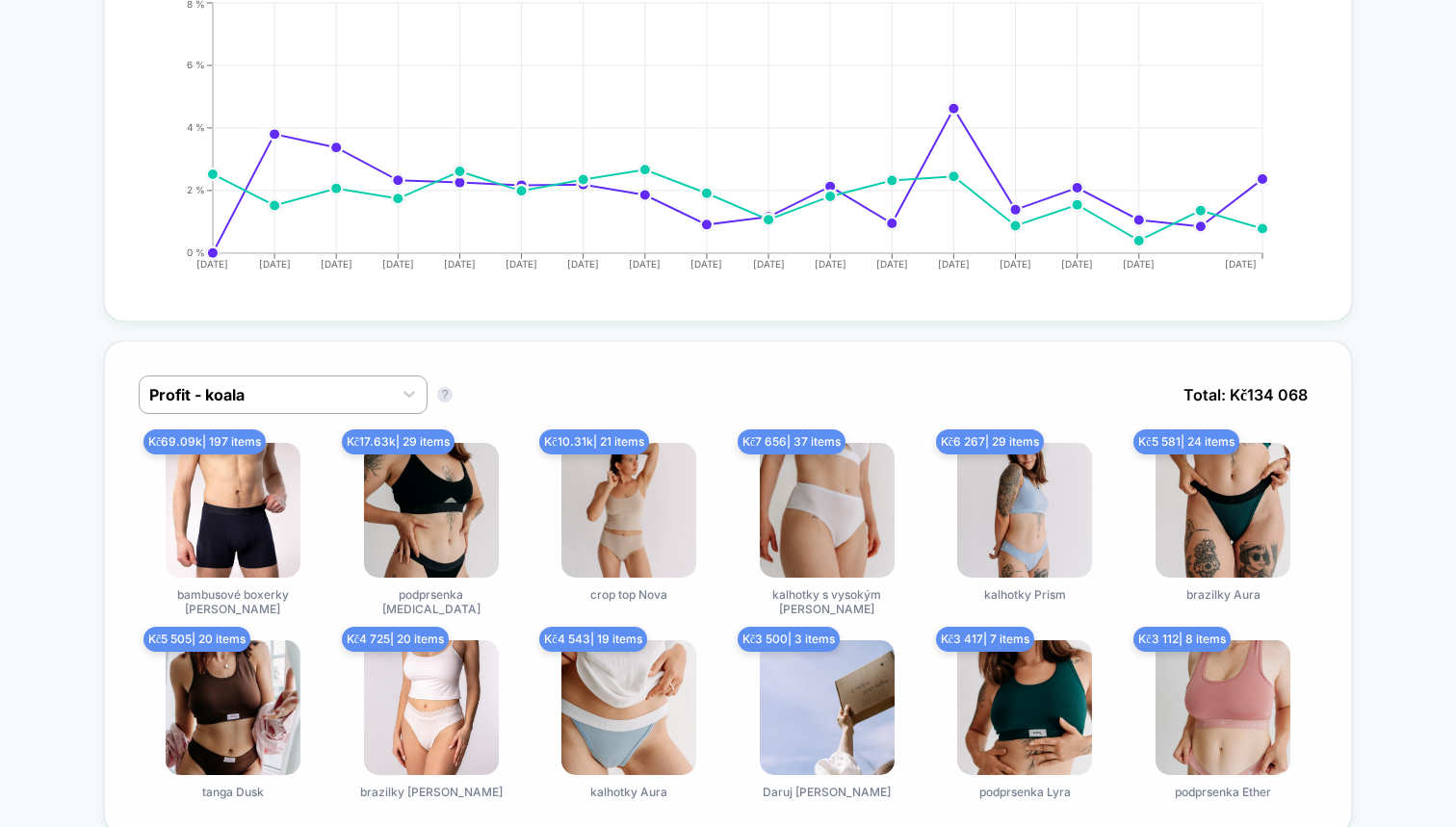
scroll to position [1014, 0]
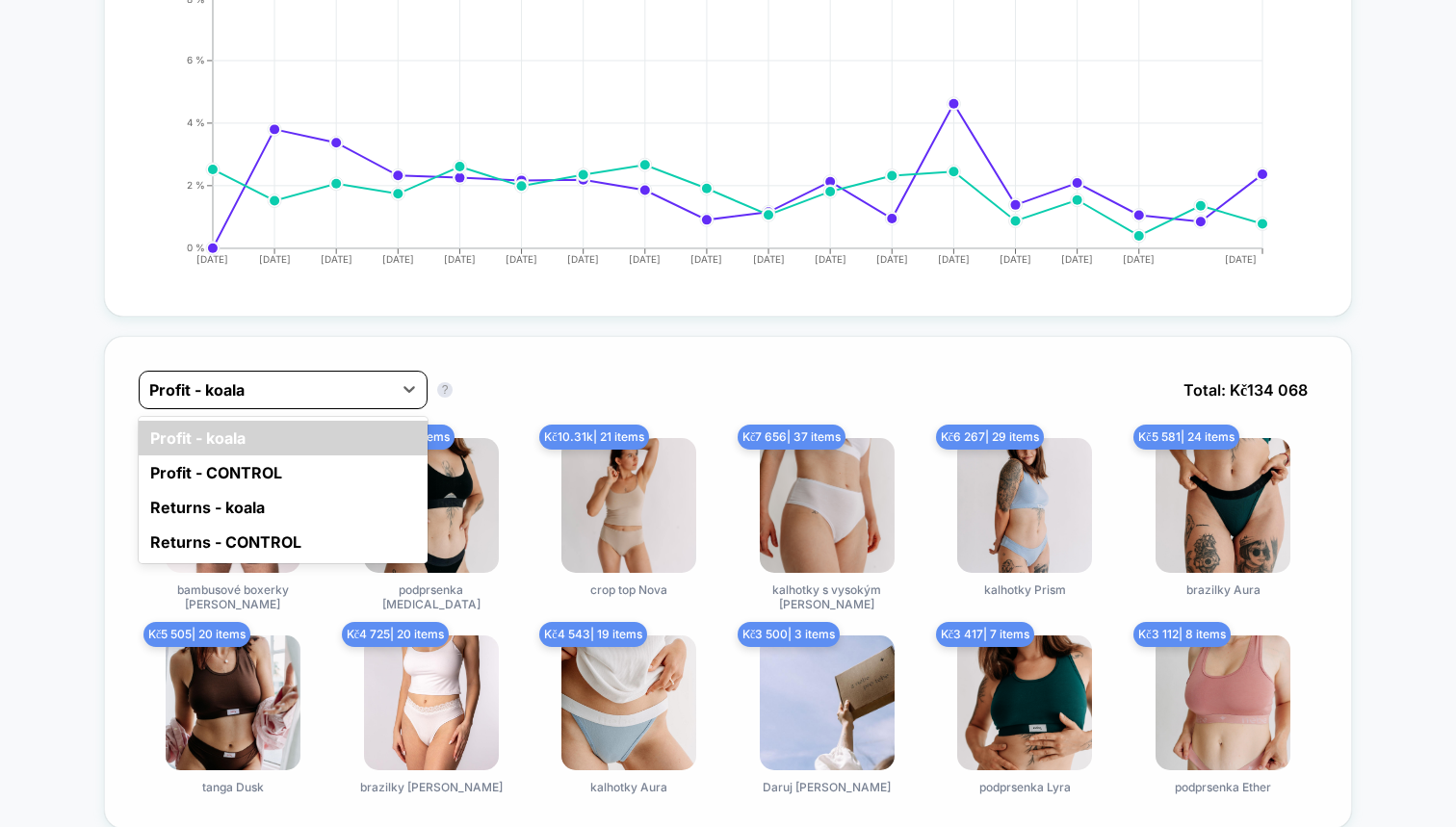
click at [240, 380] on div "Profit - koala" at bounding box center [266, 390] width 253 height 31
click at [223, 471] on div "Profit - CONTROL" at bounding box center [283, 473] width 289 height 35
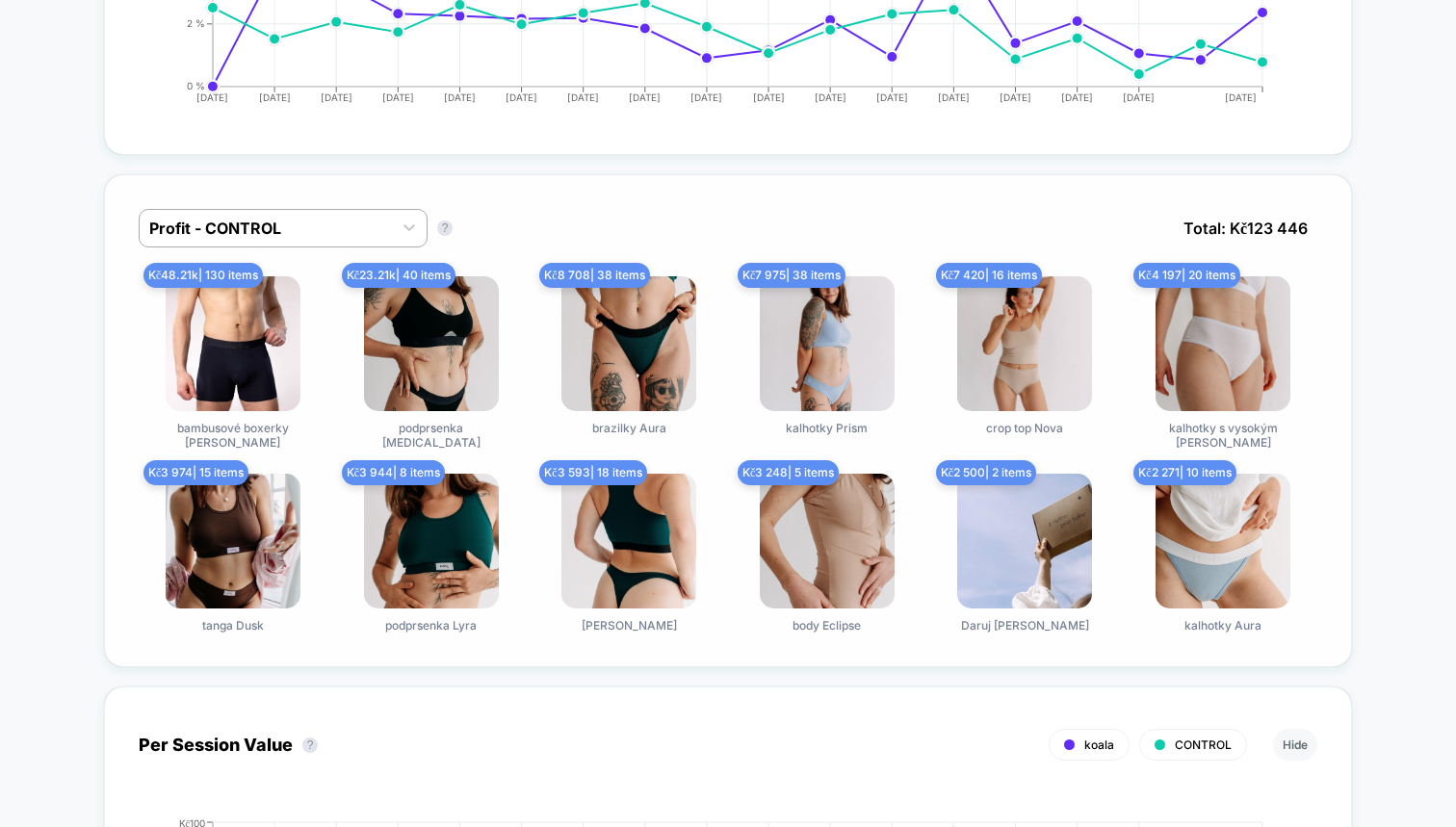
scroll to position [1155, 0]
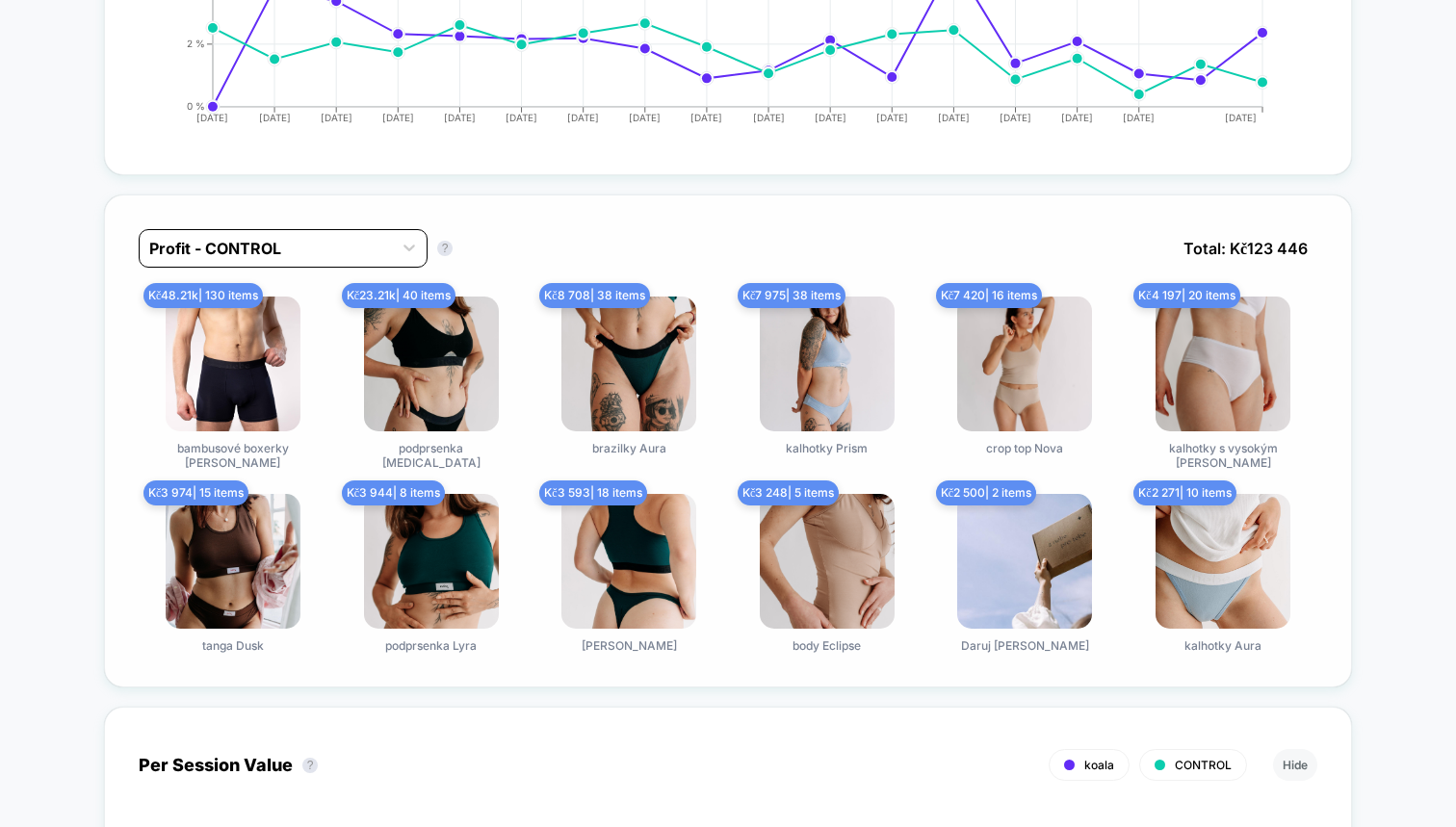
click at [252, 243] on div at bounding box center [265, 248] width 233 height 23
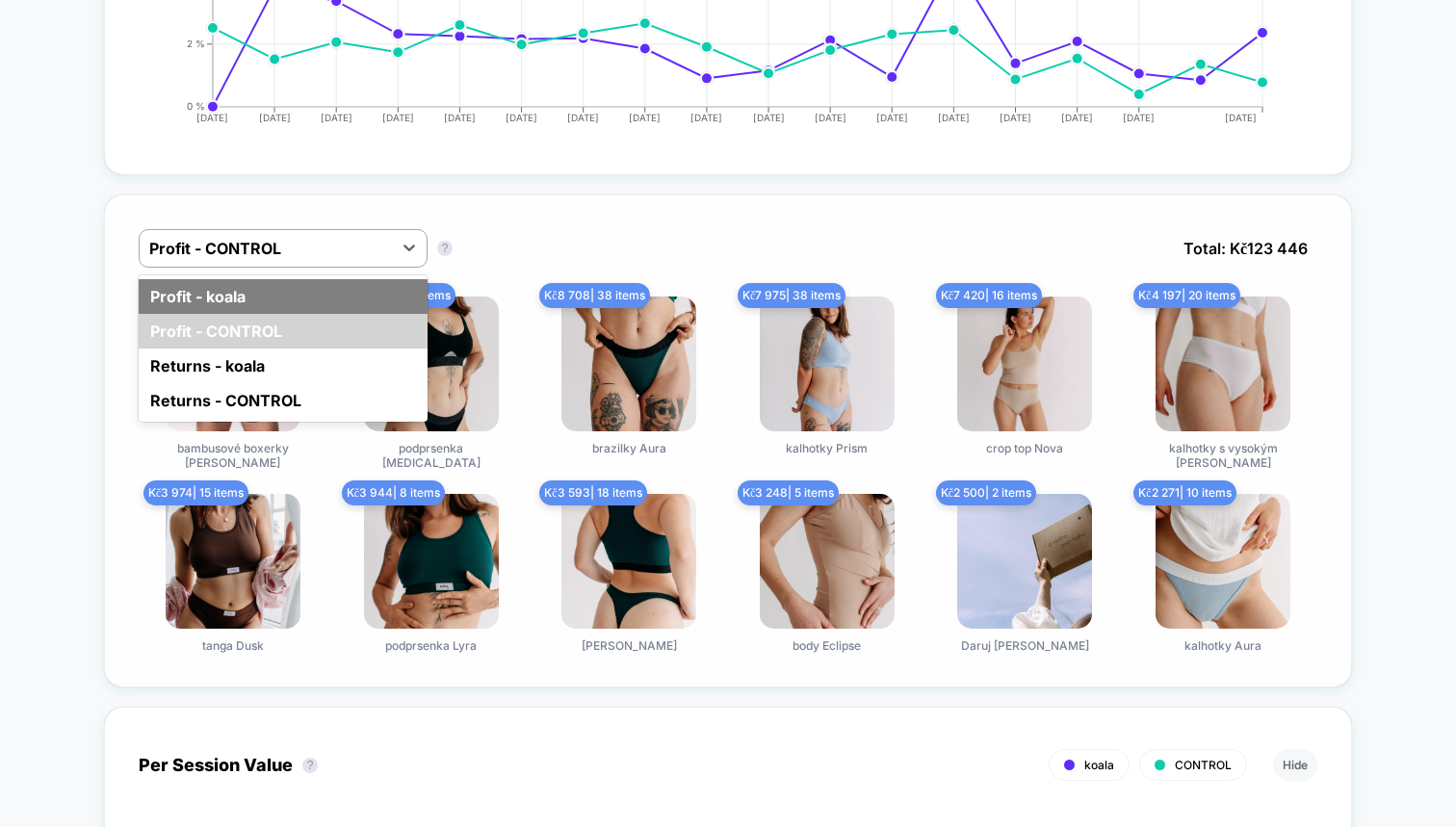
click at [252, 297] on div "Profit - koala" at bounding box center [283, 296] width 289 height 35
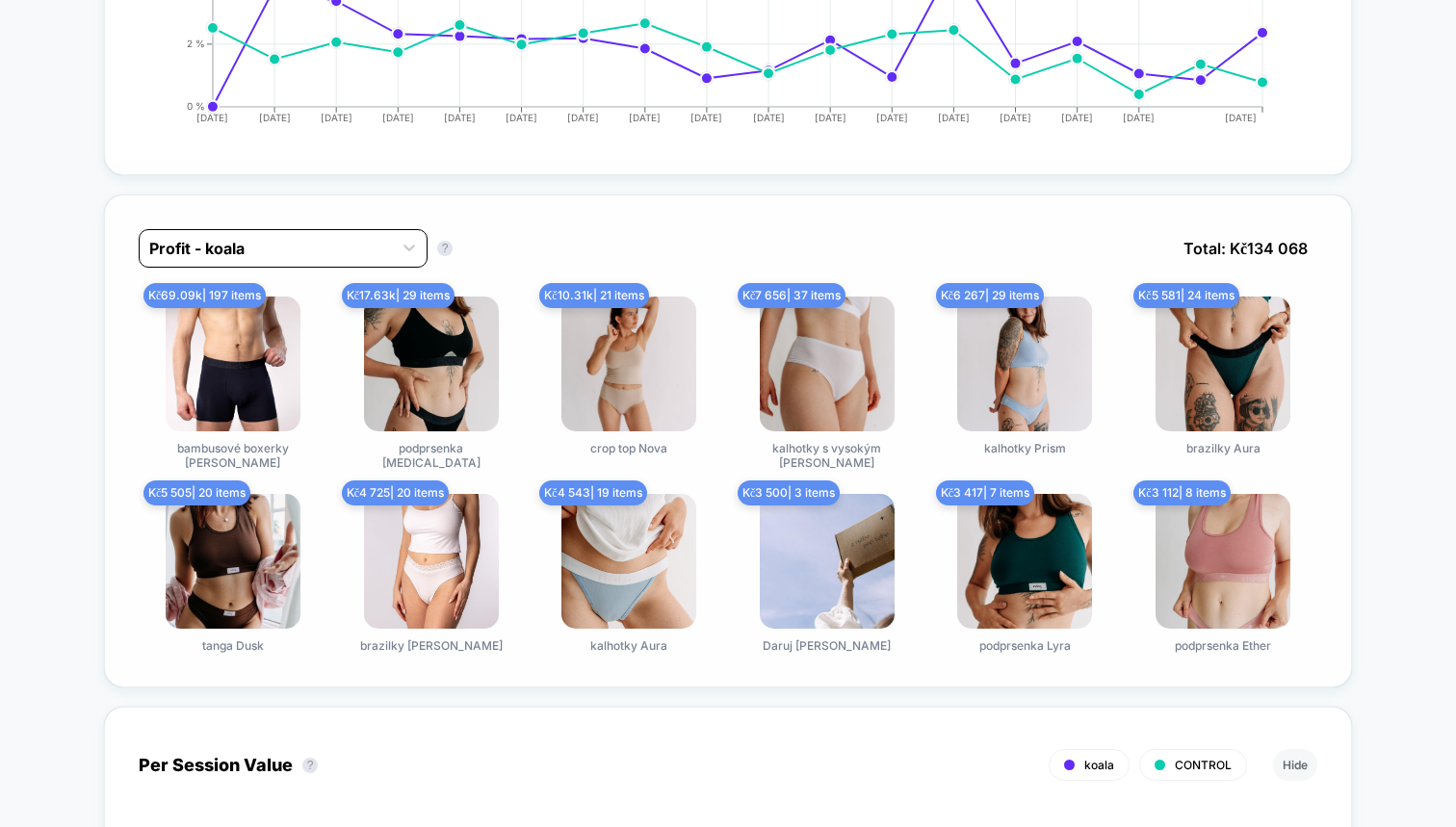
click at [264, 257] on div at bounding box center [265, 248] width 233 height 23
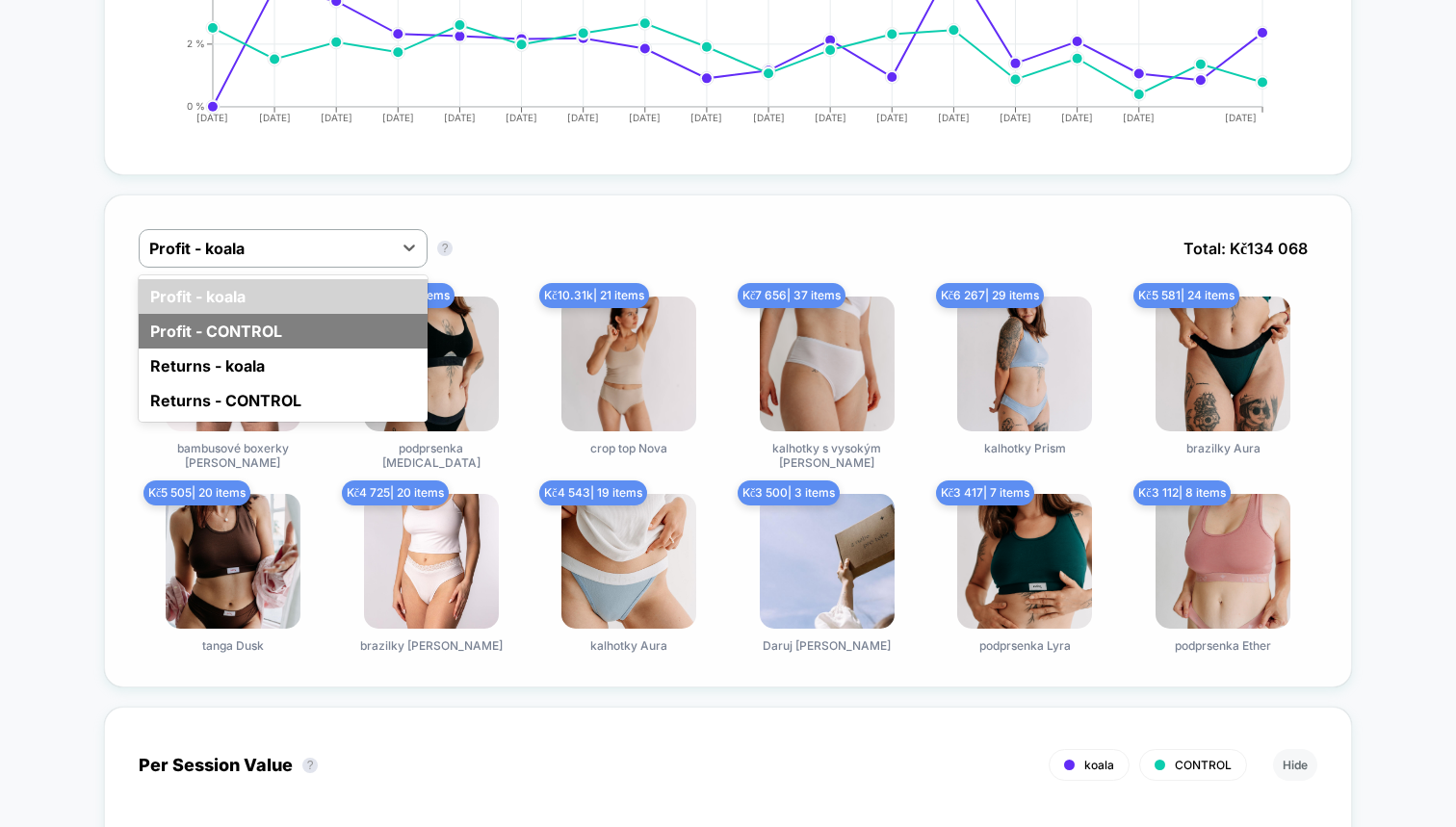
click at [258, 335] on div "Profit - CONTROL" at bounding box center [283, 331] width 289 height 35
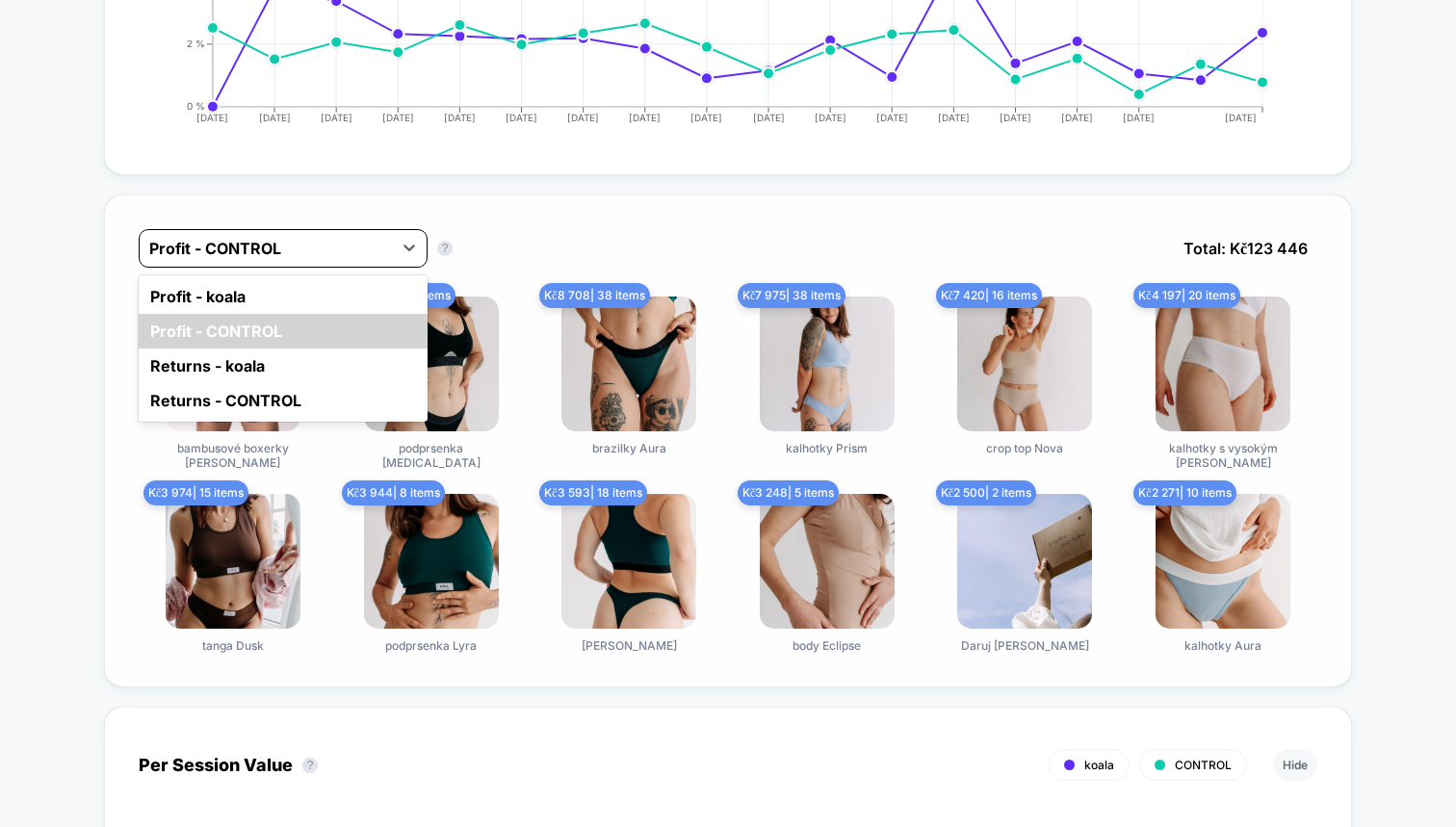
click at [261, 242] on div at bounding box center [265, 248] width 233 height 23
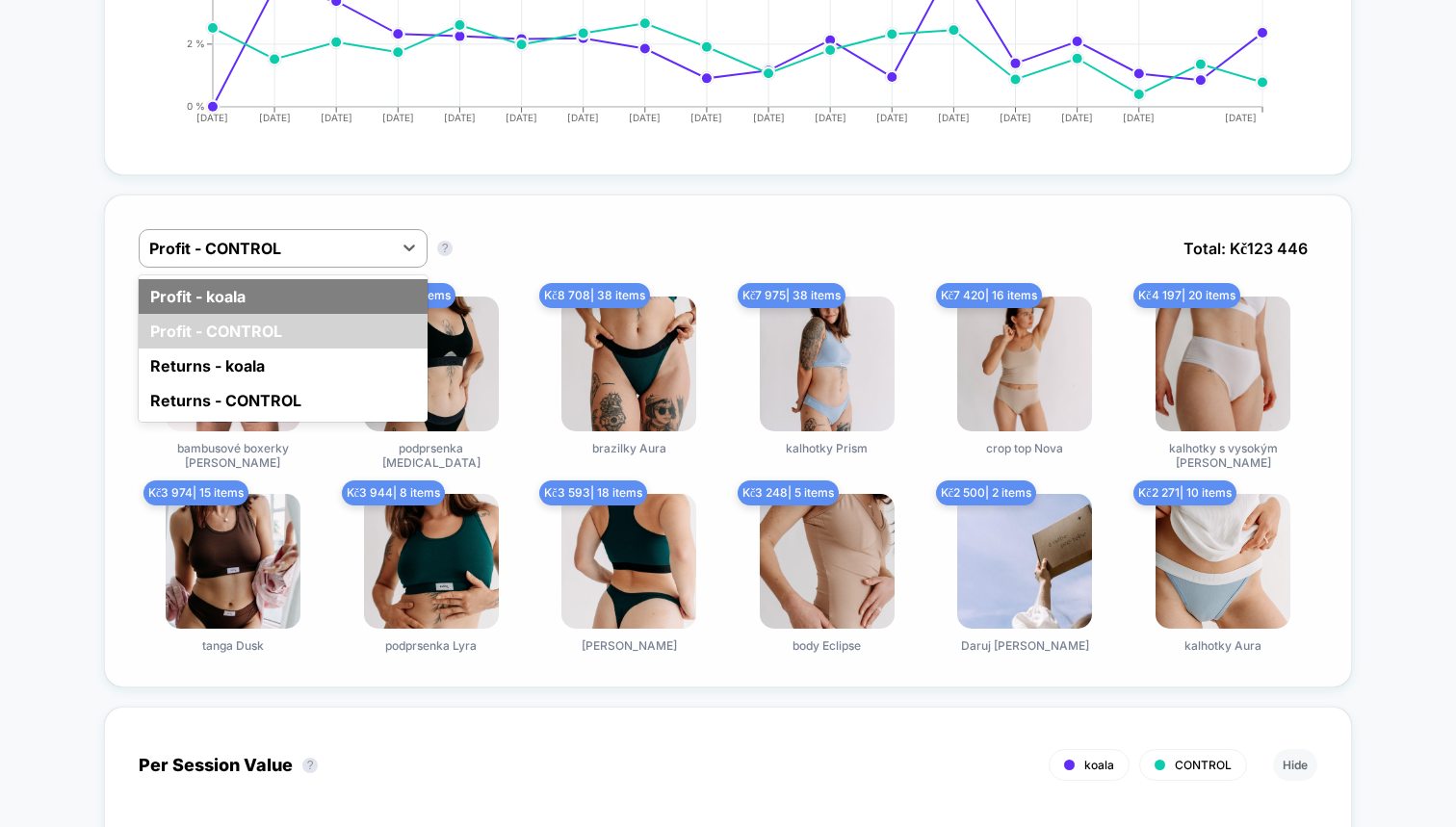
click at [261, 293] on div "Profit - koala" at bounding box center [283, 296] width 289 height 35
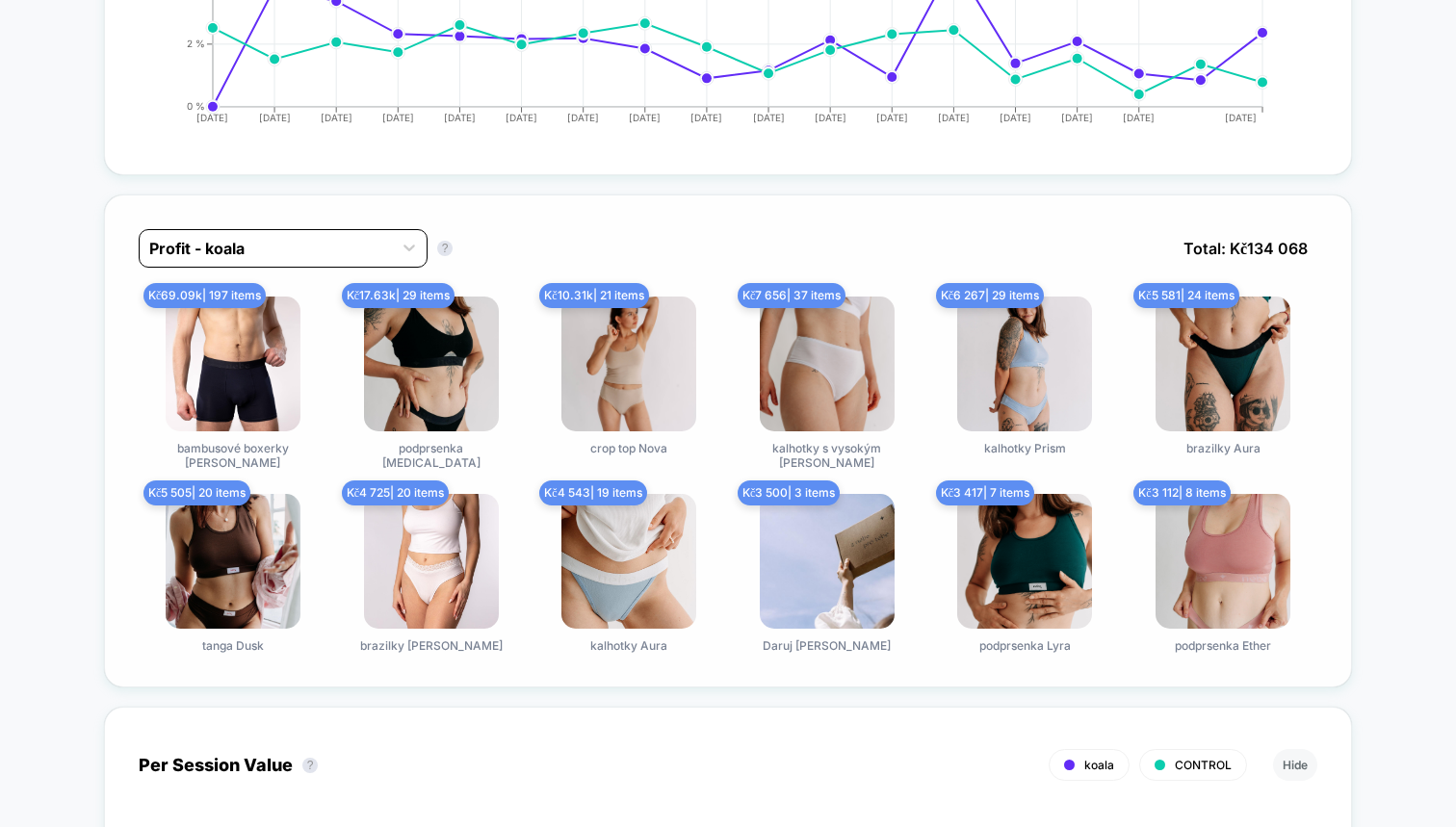
click at [269, 245] on div at bounding box center [265, 248] width 233 height 23
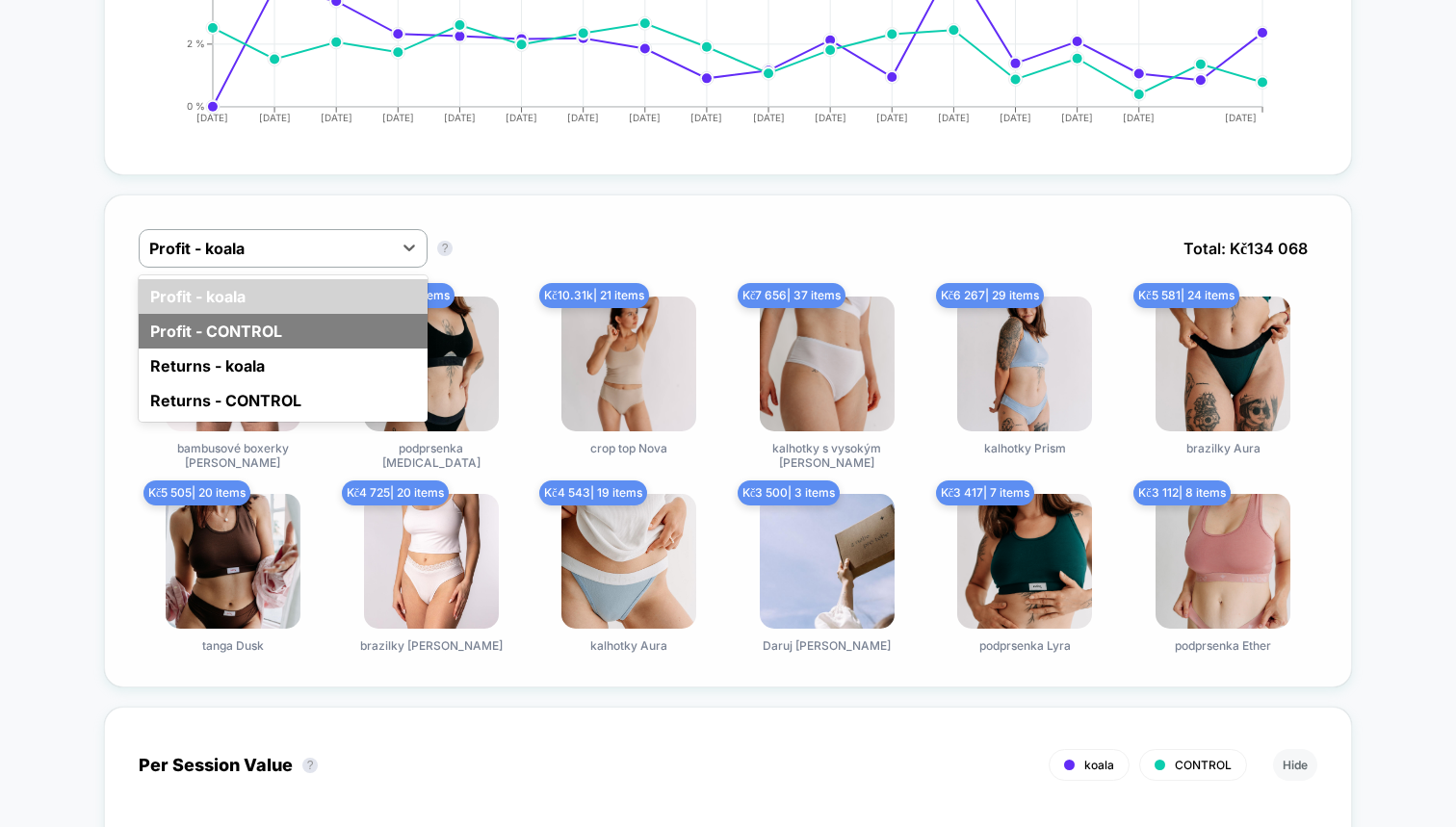
click at [257, 338] on div "Profit - CONTROL" at bounding box center [283, 331] width 289 height 35
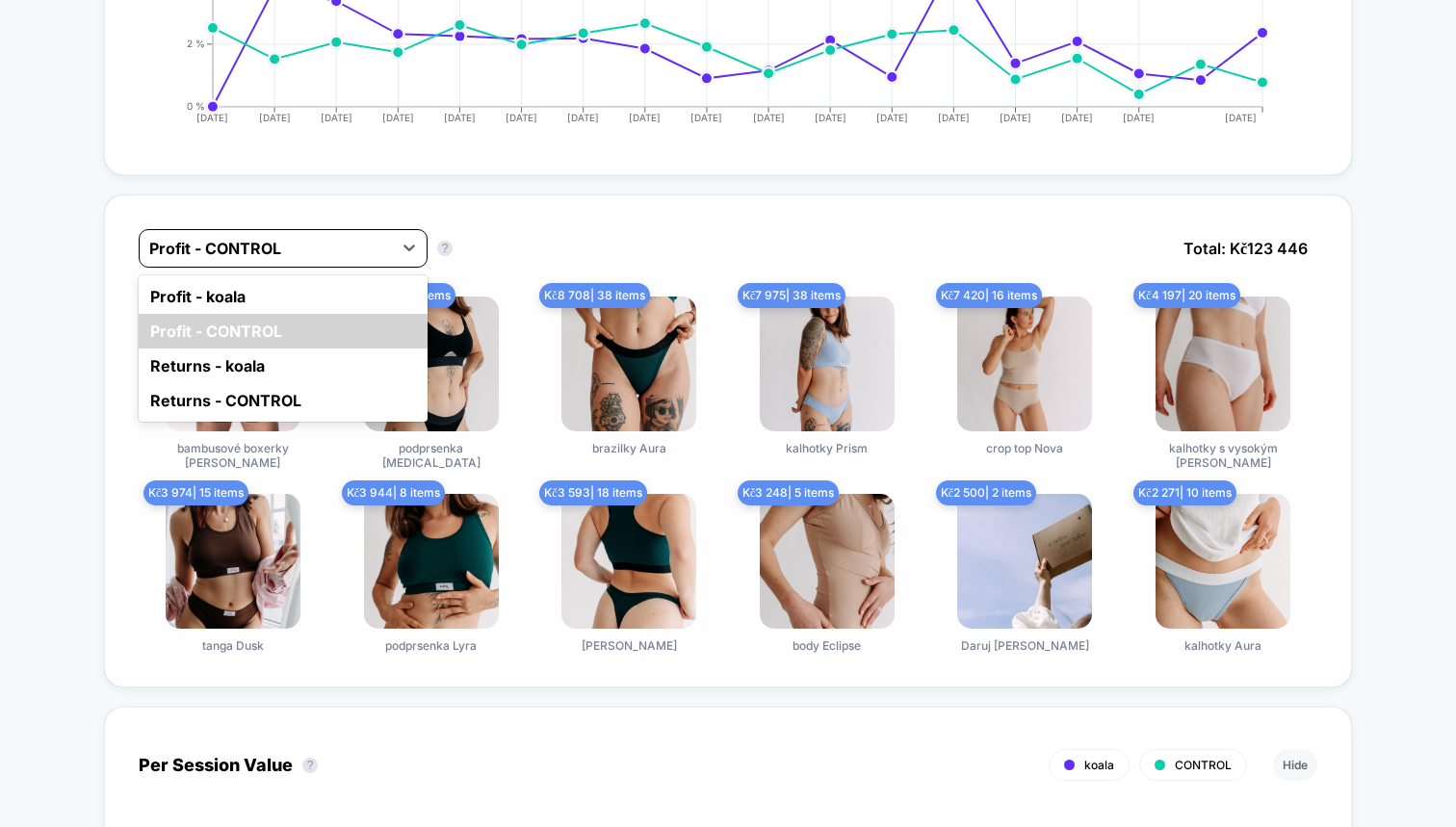
click at [277, 252] on div at bounding box center [265, 248] width 233 height 23
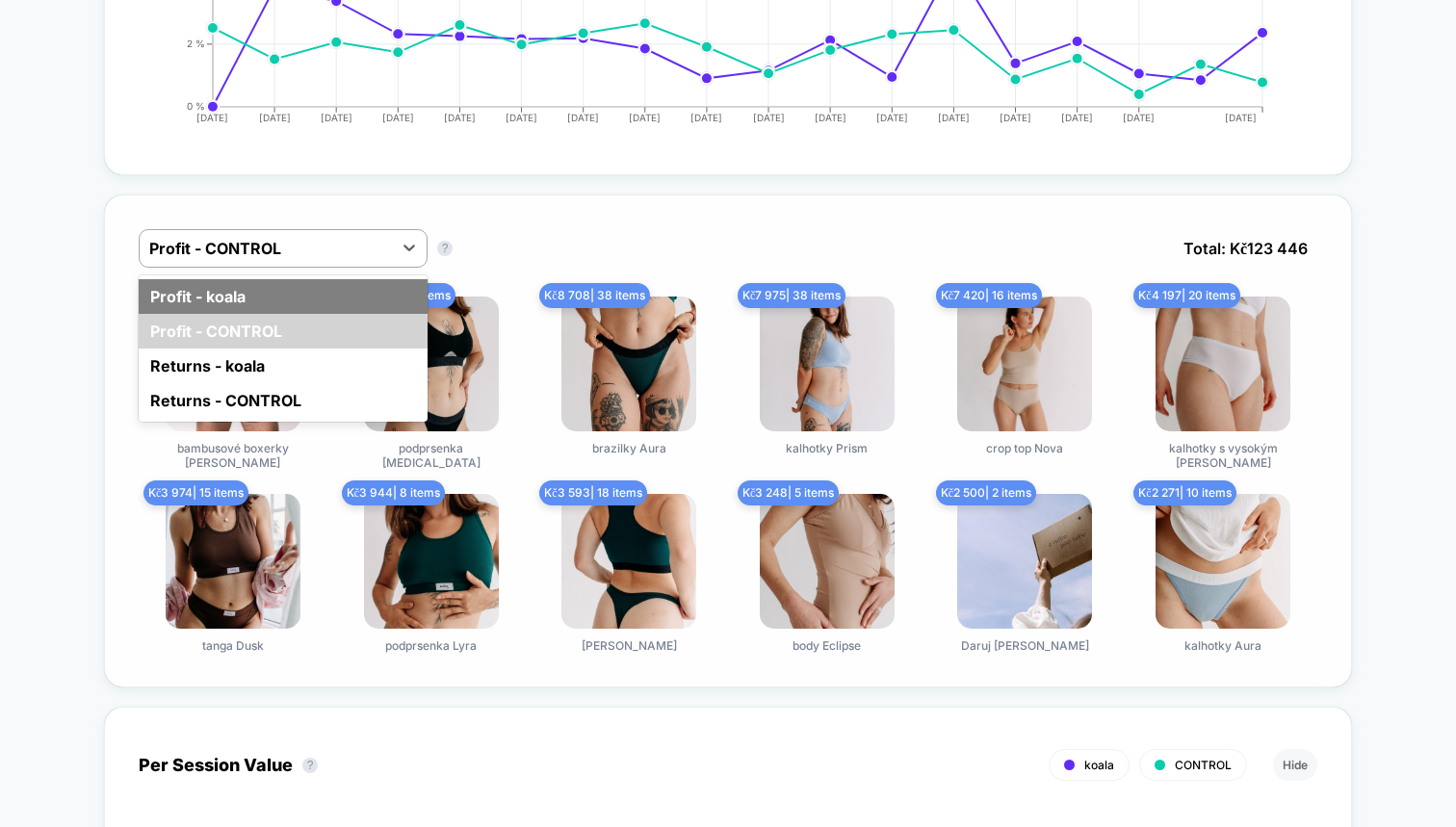
click at [276, 291] on div "Profit - koala" at bounding box center [283, 296] width 289 height 35
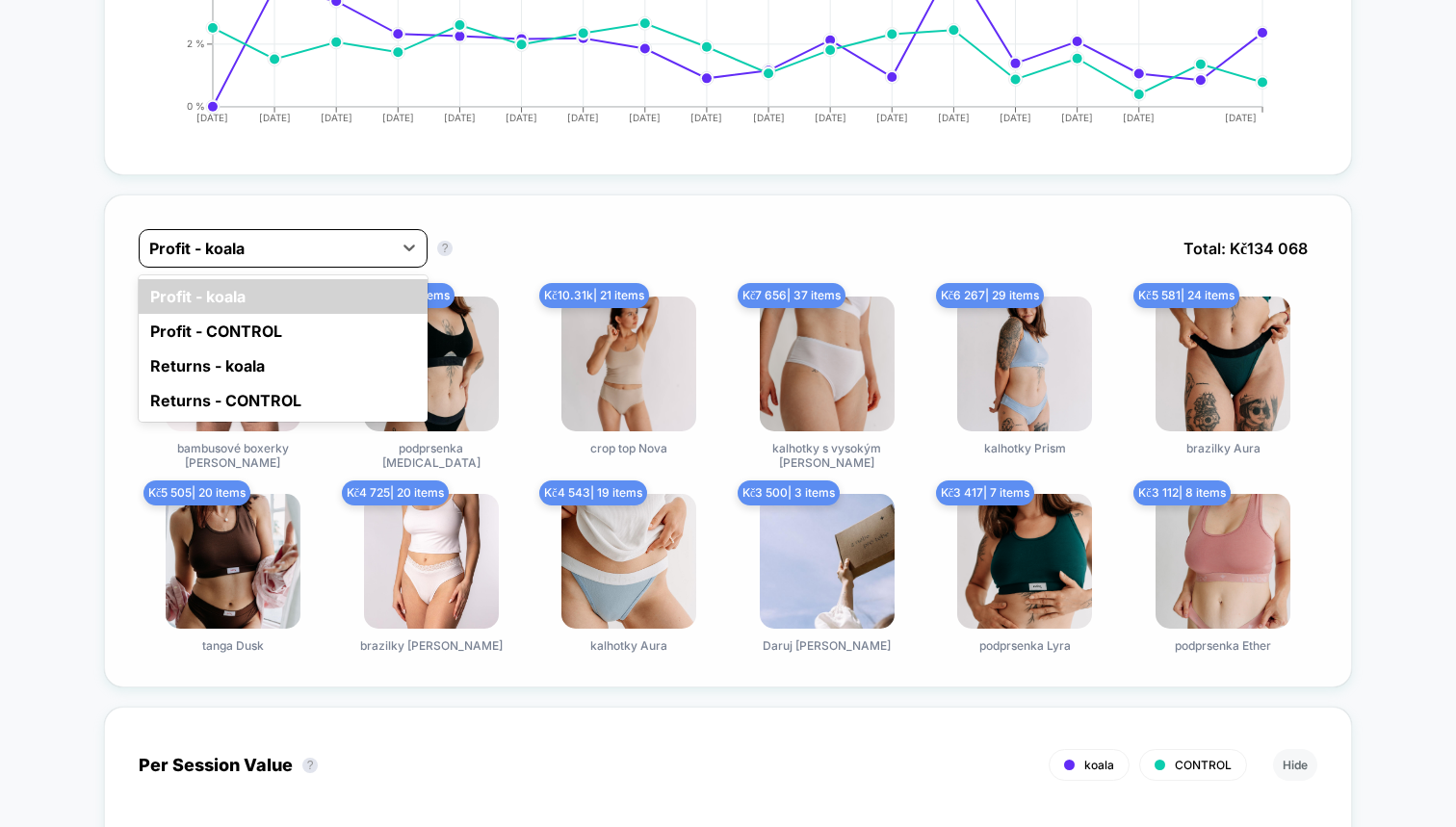
click at [291, 256] on div at bounding box center [265, 248] width 233 height 23
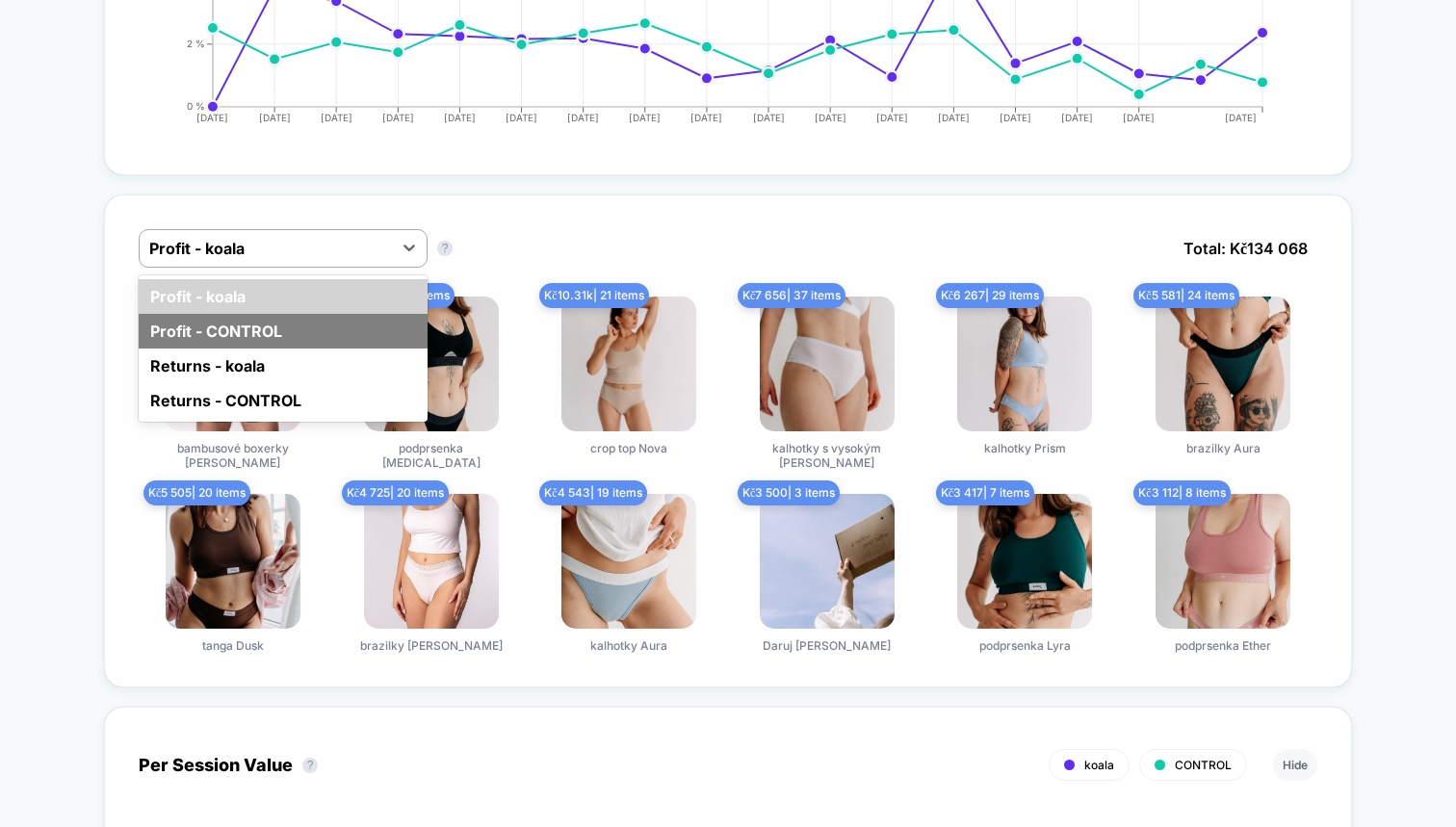
click at [292, 328] on div "Profit - CONTROL" at bounding box center [283, 331] width 289 height 35
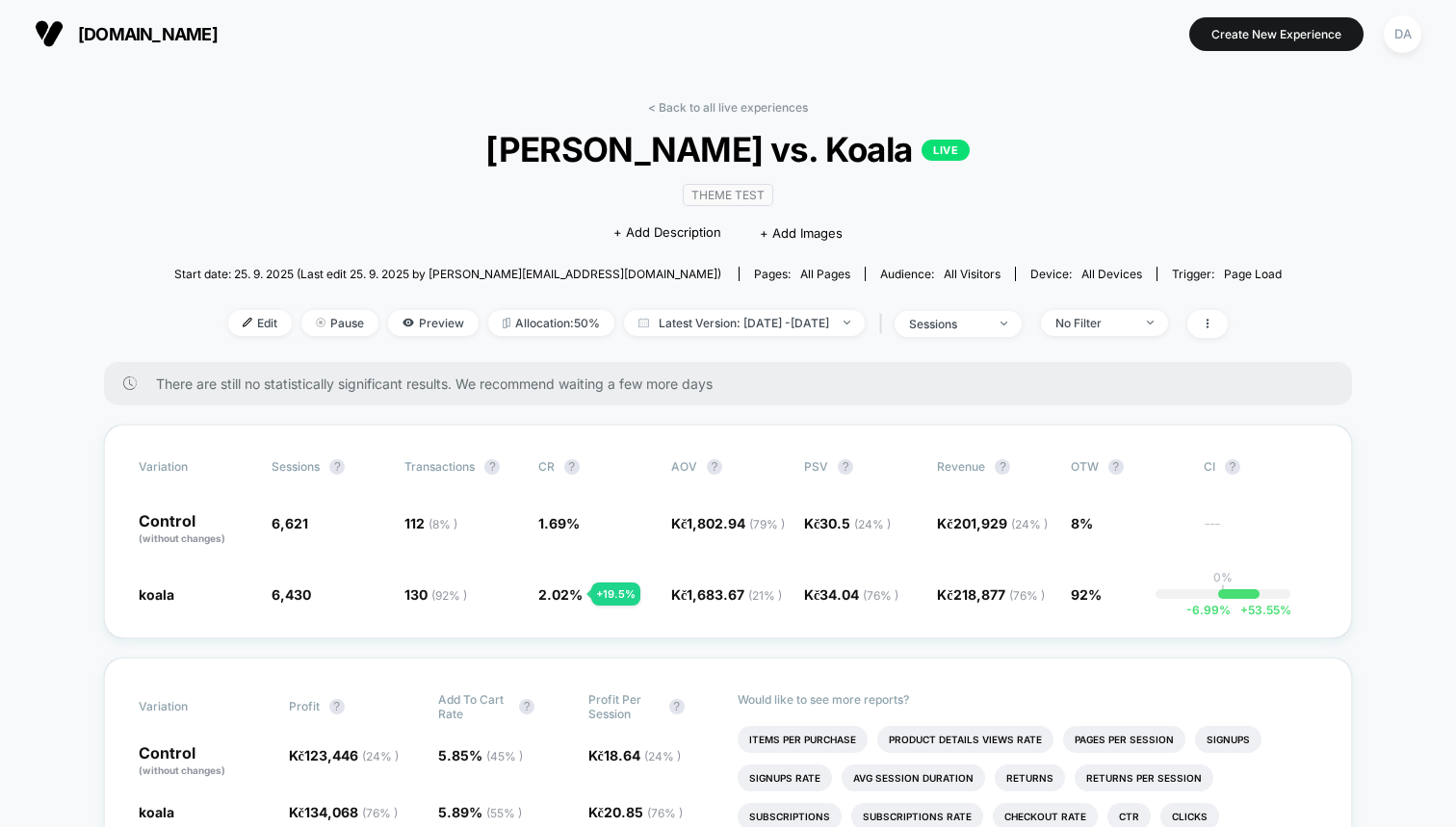
scroll to position [0, 0]
click at [303, 320] on span "Pause" at bounding box center [339, 323] width 77 height 26
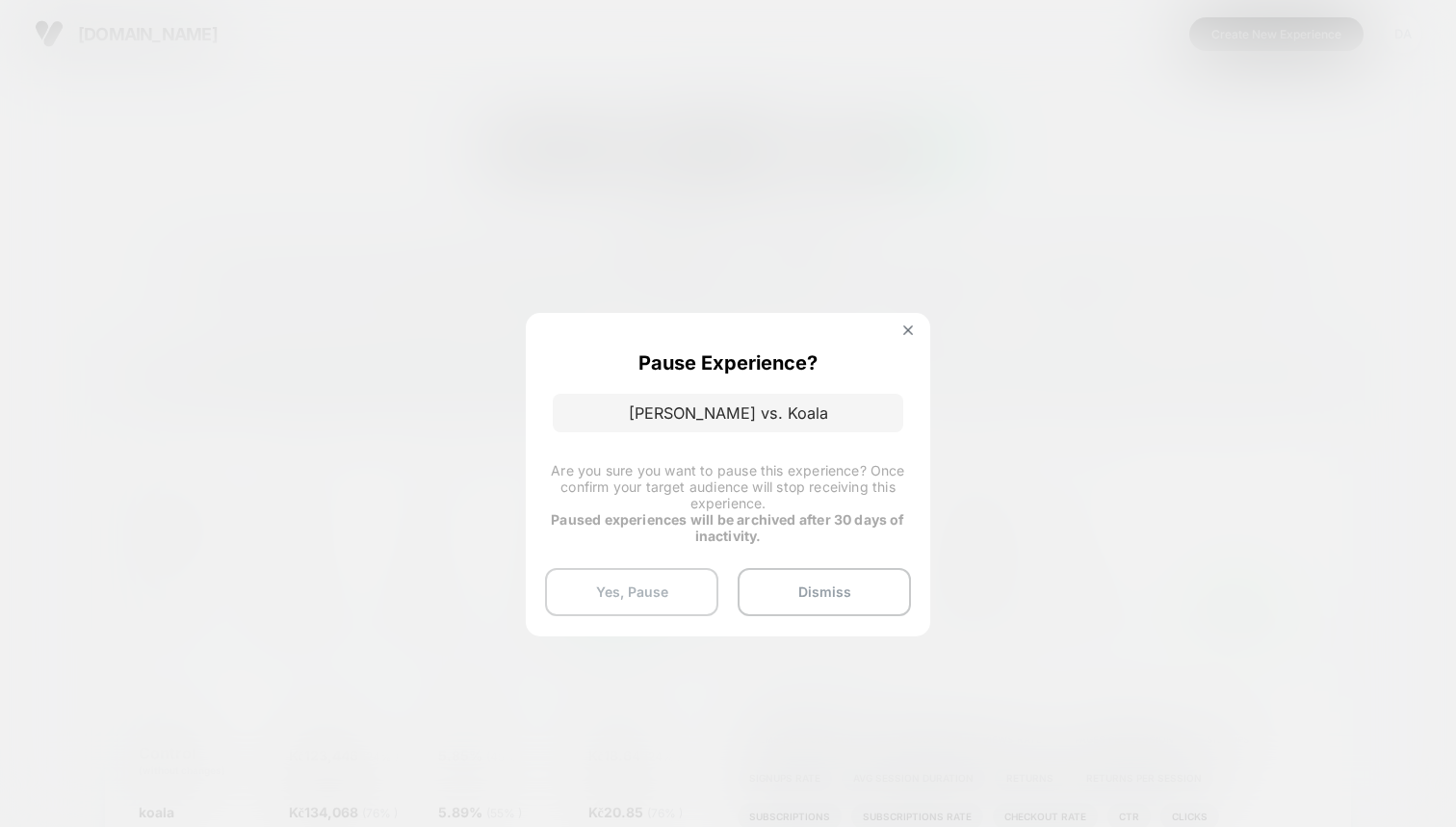
click at [652, 602] on button "Yes, Pause" at bounding box center [631, 592] width 174 height 48
